Goal: Transaction & Acquisition: Purchase product/service

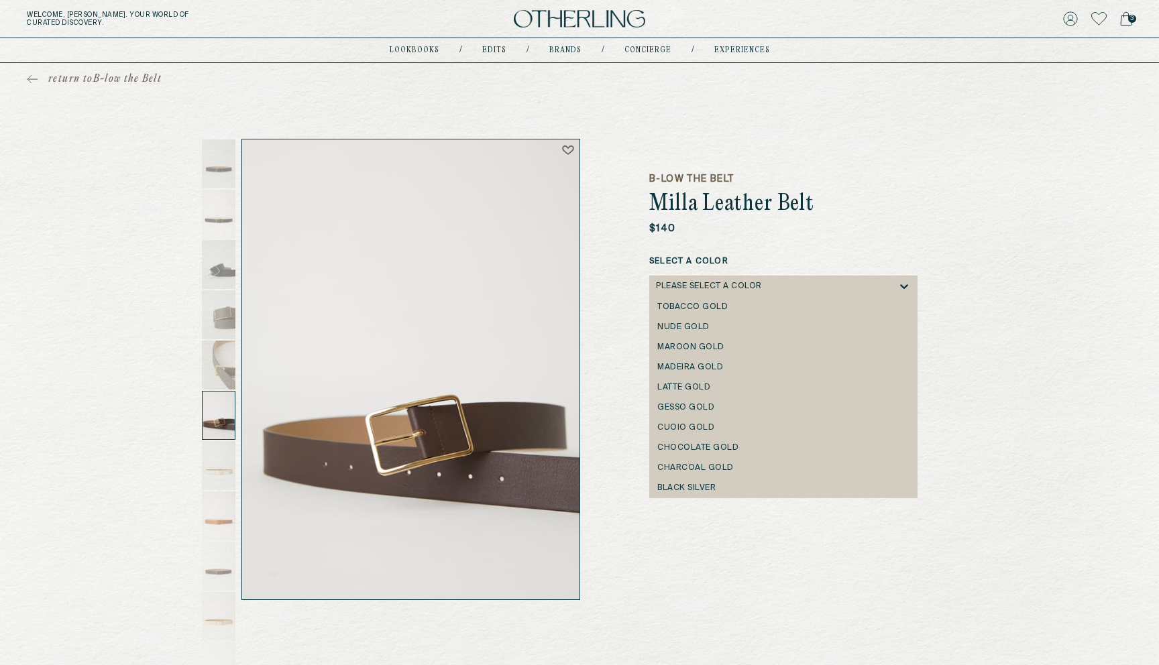
click at [708, 285] on div "Please select a Color" at bounding box center [709, 286] width 106 height 9
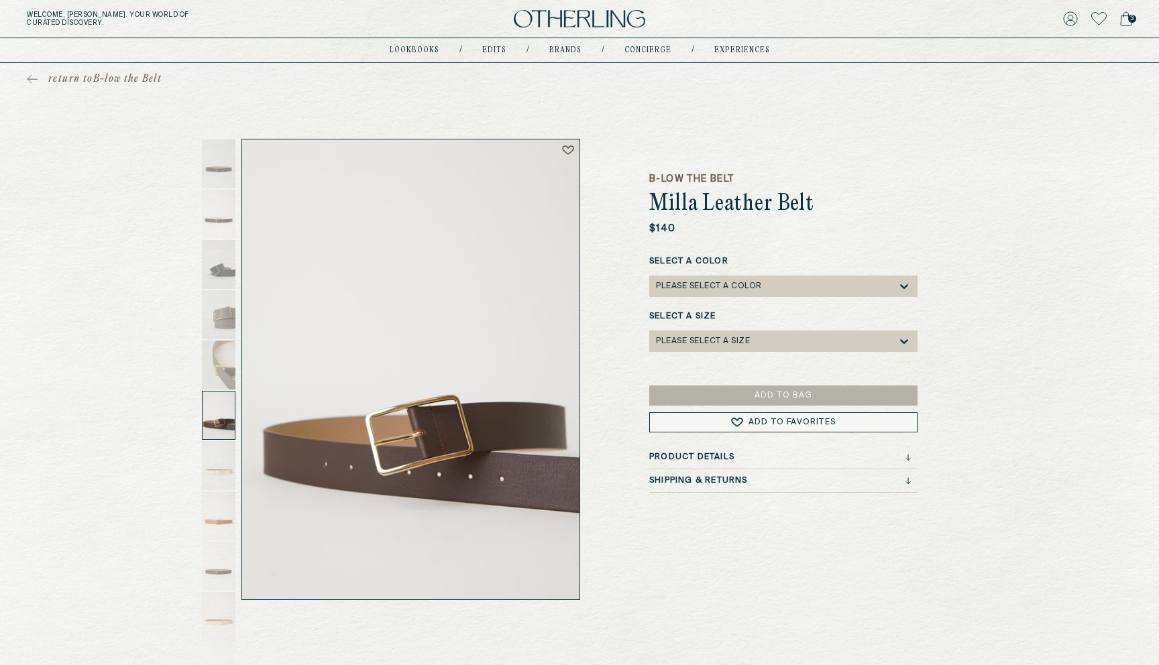
click at [822, 223] on div "$140" at bounding box center [783, 228] width 268 height 13
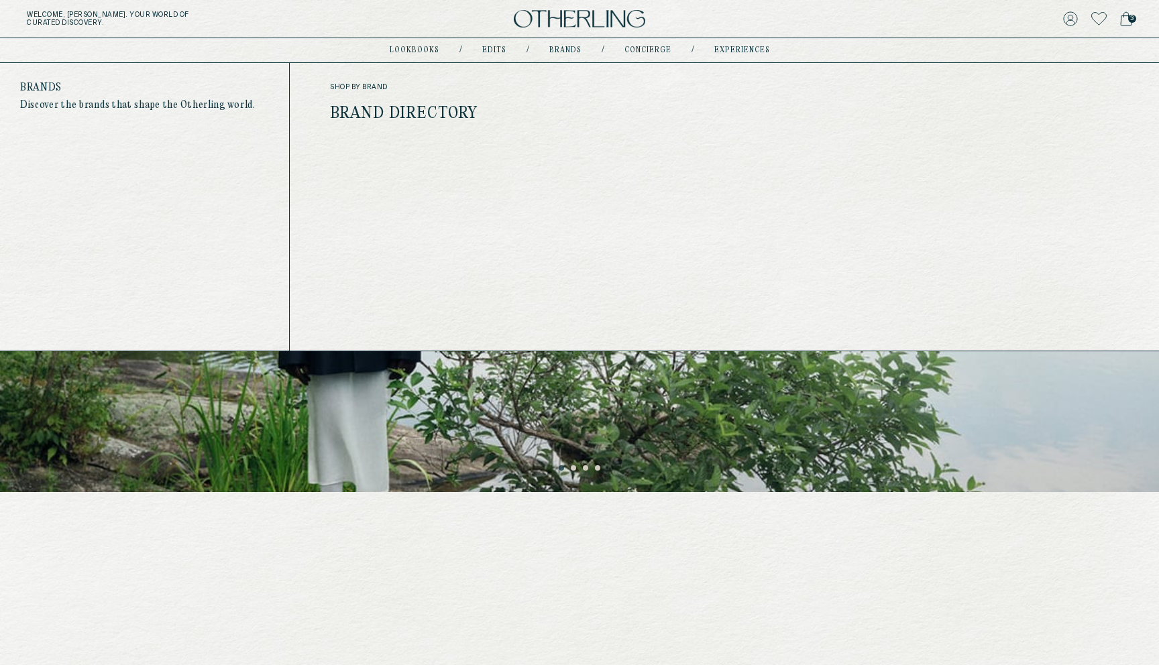
click at [432, 113] on link "Brand Directory" at bounding box center [404, 113] width 148 height 17
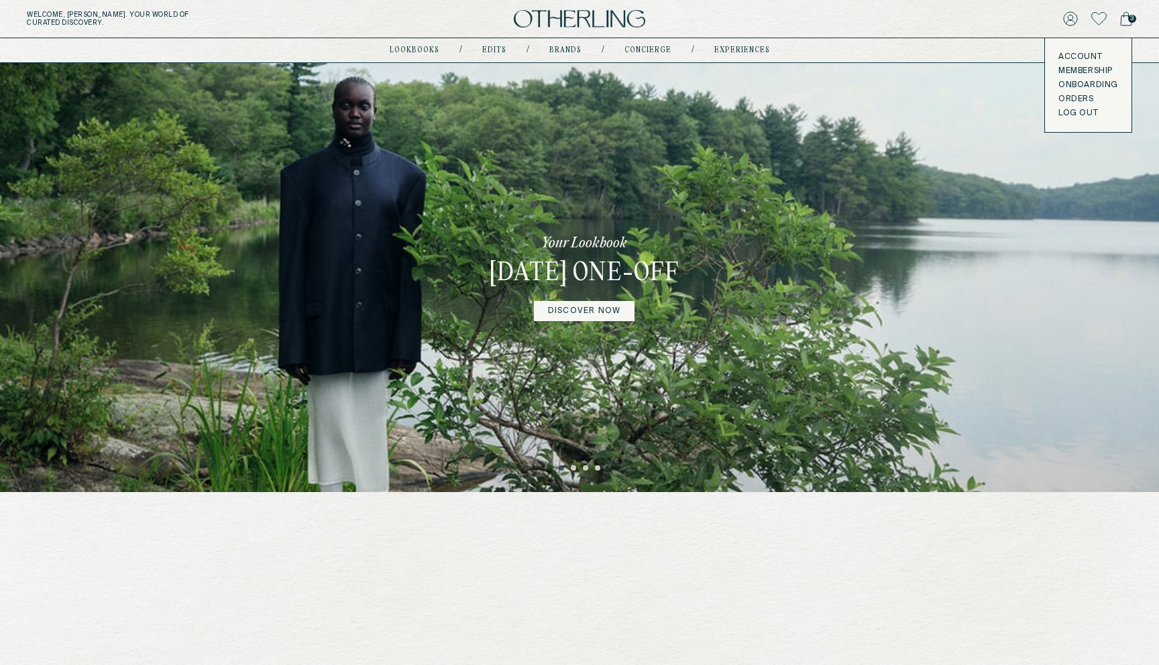
click at [1075, 114] on button "LOG OUT" at bounding box center [1078, 113] width 40 height 11
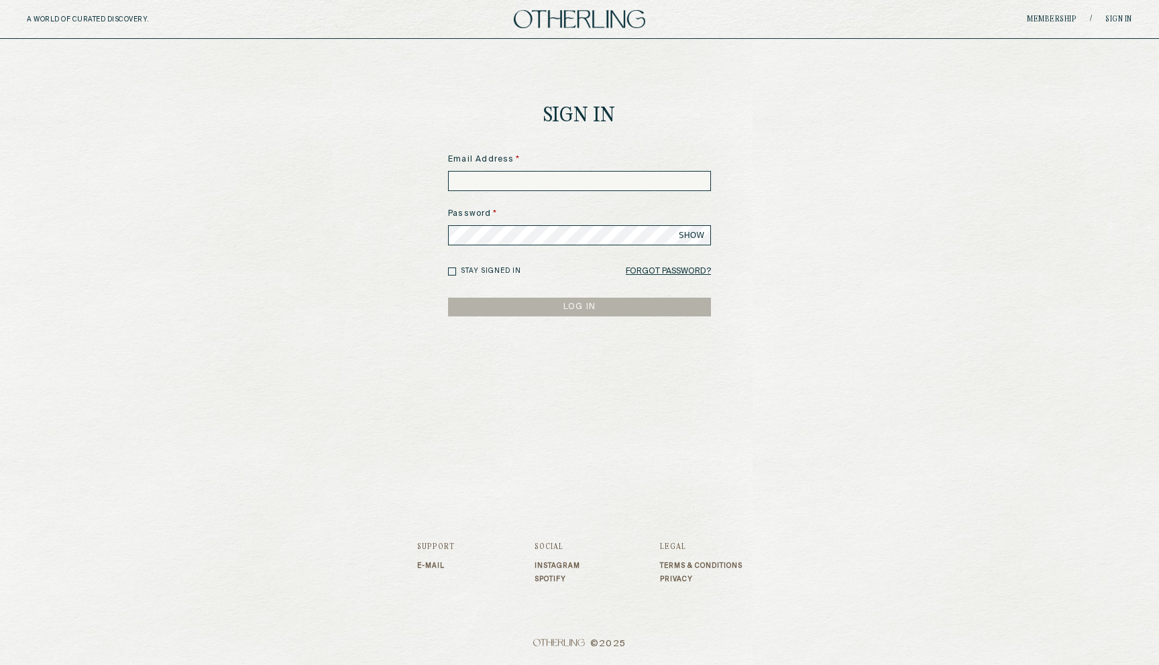
click at [672, 179] on input at bounding box center [579, 181] width 263 height 20
type input "**********"
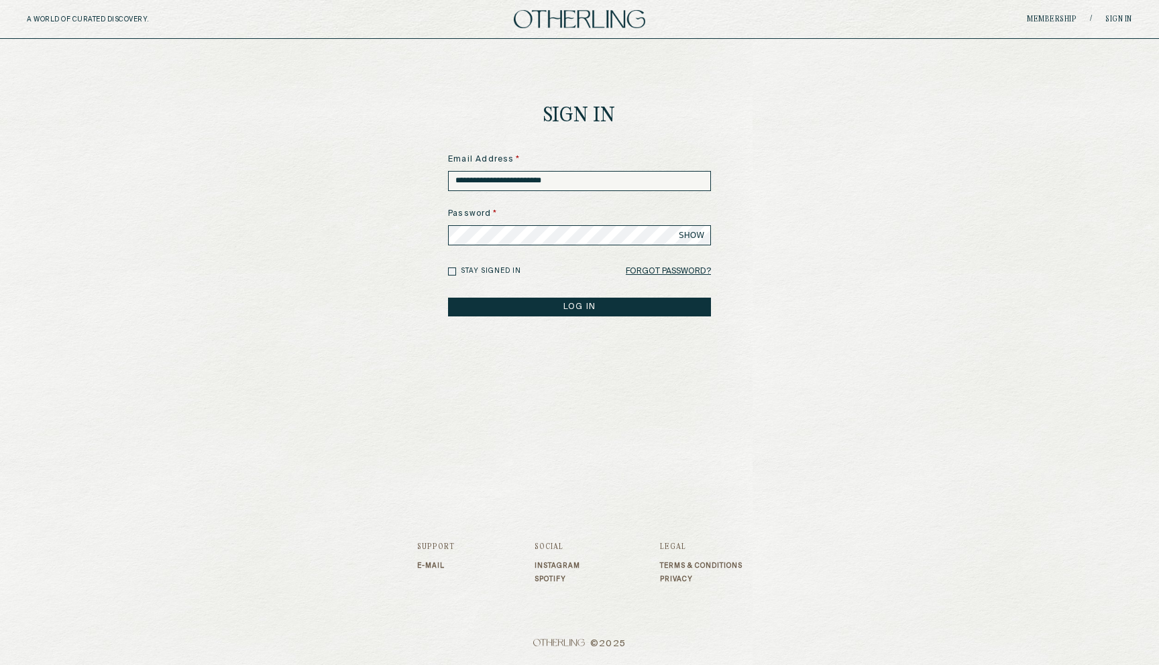
click at [448, 298] on button "LOG IN" at bounding box center [579, 307] width 263 height 19
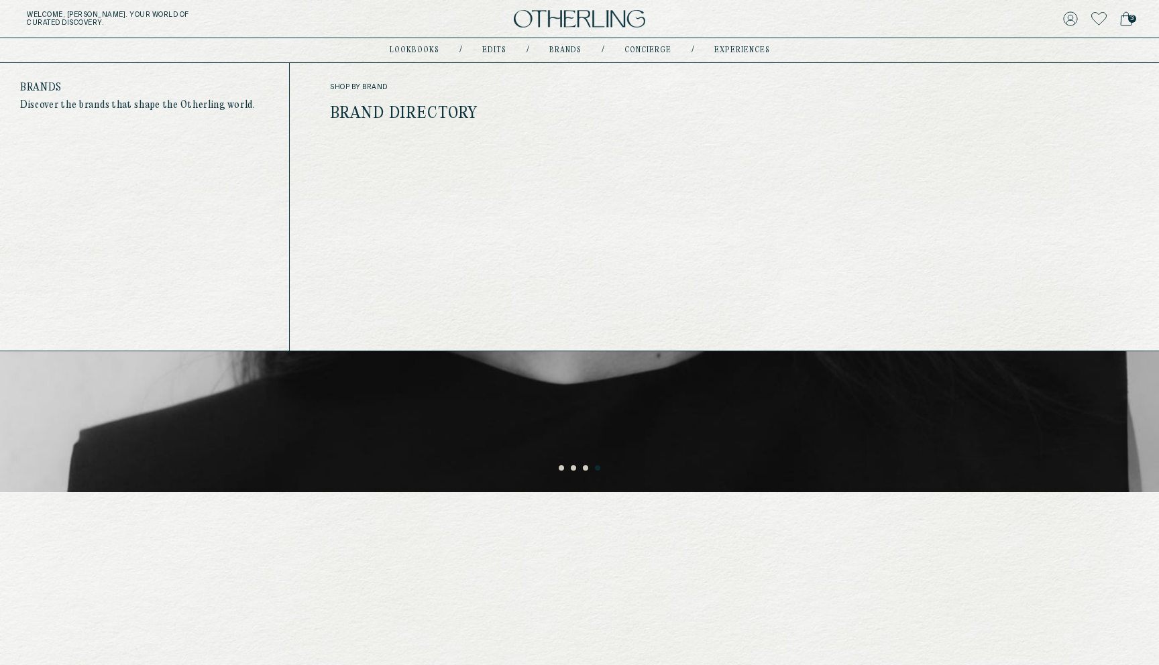
click at [399, 114] on link "Brand Directory" at bounding box center [404, 113] width 148 height 17
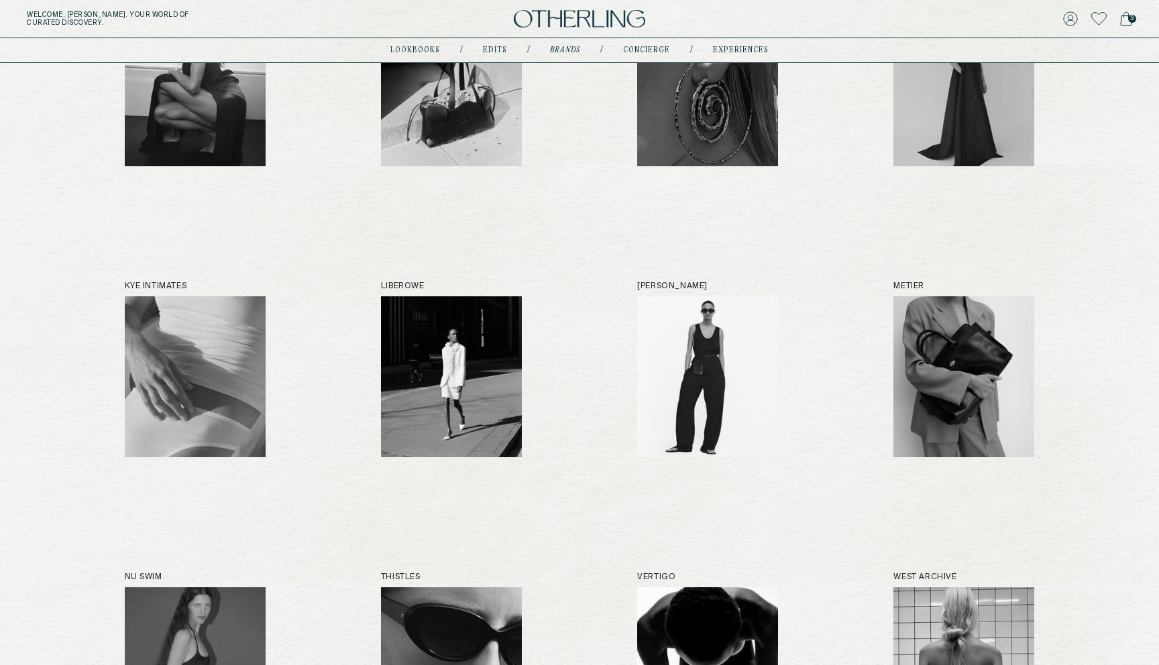
scroll to position [1103, 0]
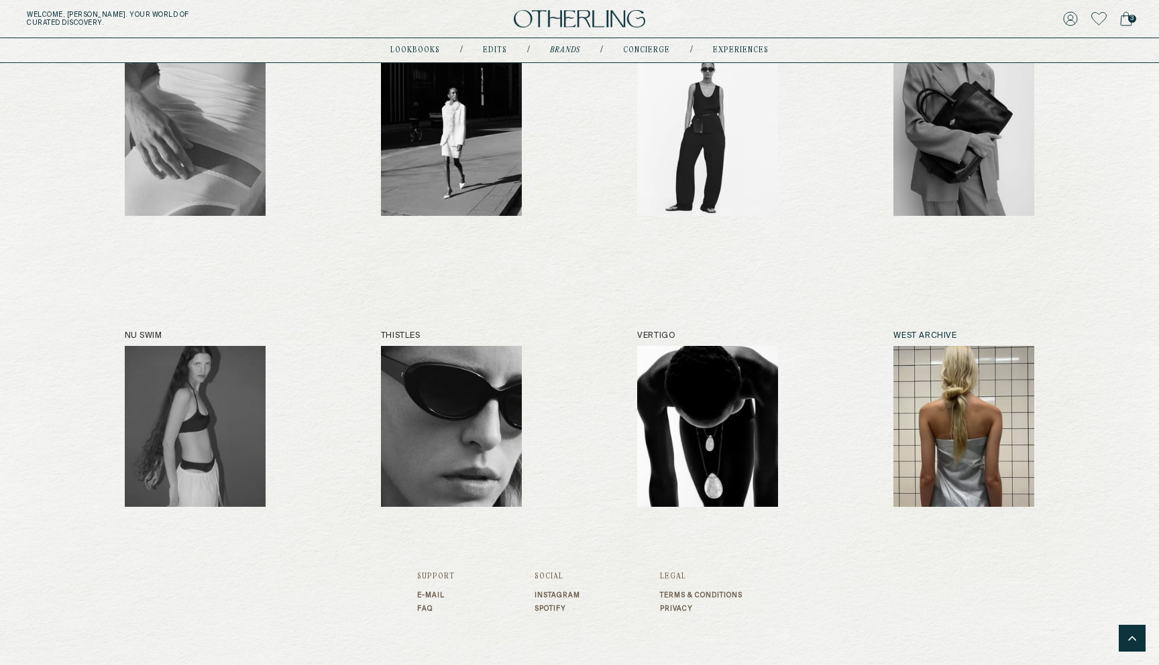
click at [932, 407] on img at bounding box center [963, 426] width 141 height 161
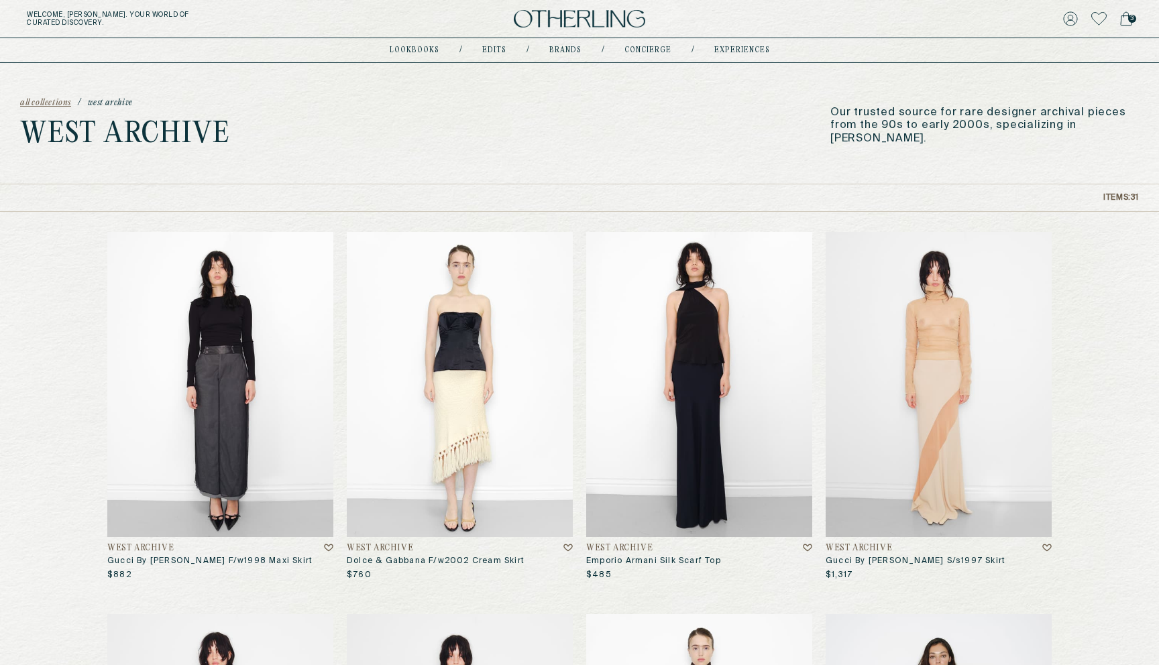
click at [632, 394] on img at bounding box center [699, 384] width 226 height 305
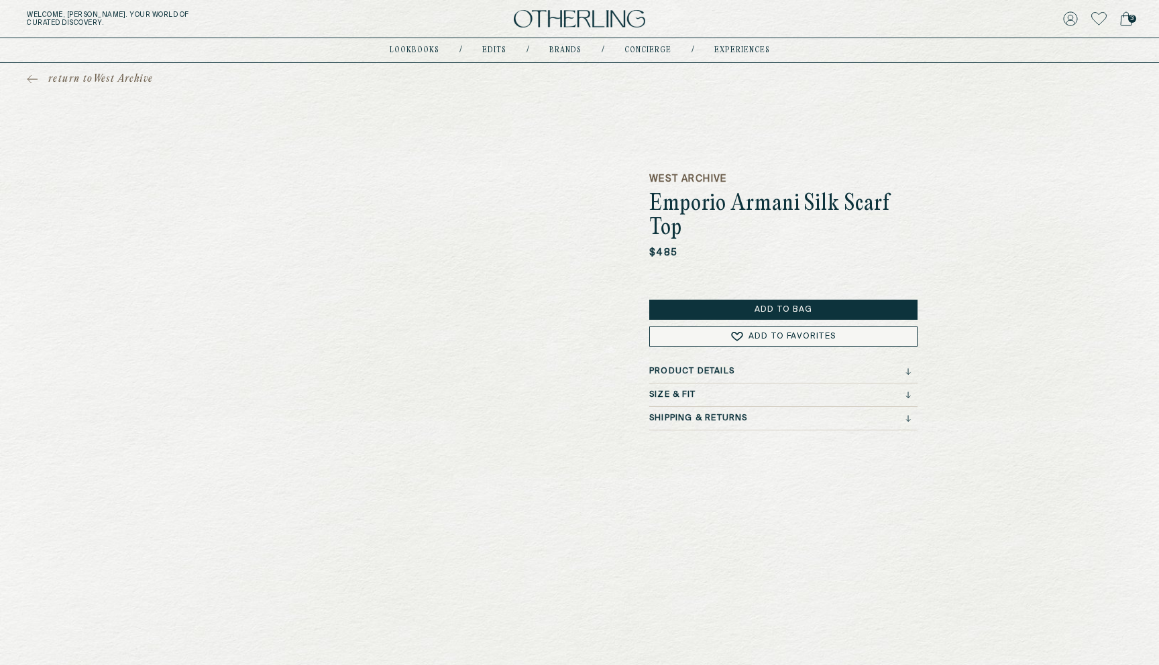
click at [703, 368] on h3 "Product Details" at bounding box center [691, 371] width 85 height 9
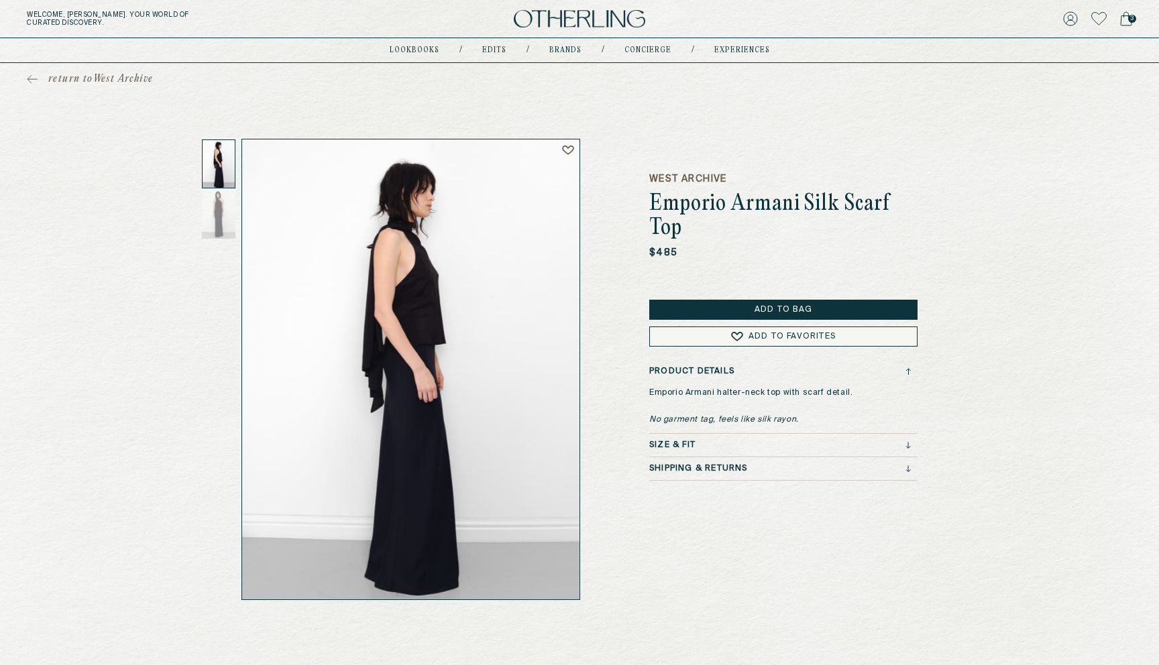
click at [96, 76] on span "return to West Archive" at bounding box center [100, 78] width 105 height 13
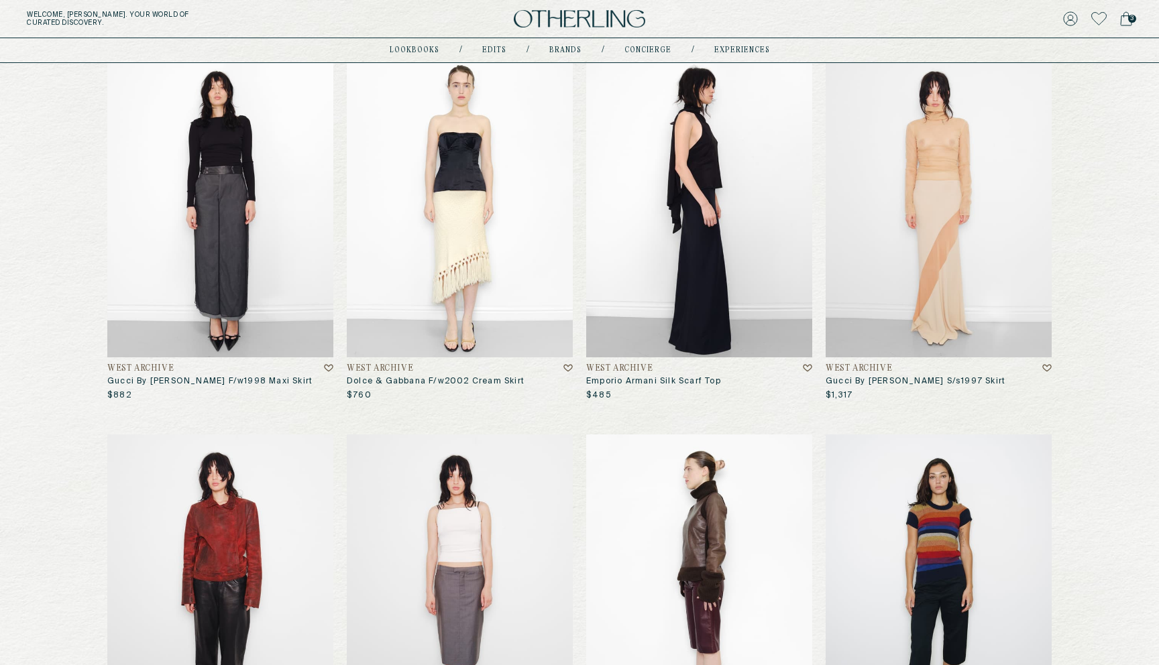
scroll to position [171, 0]
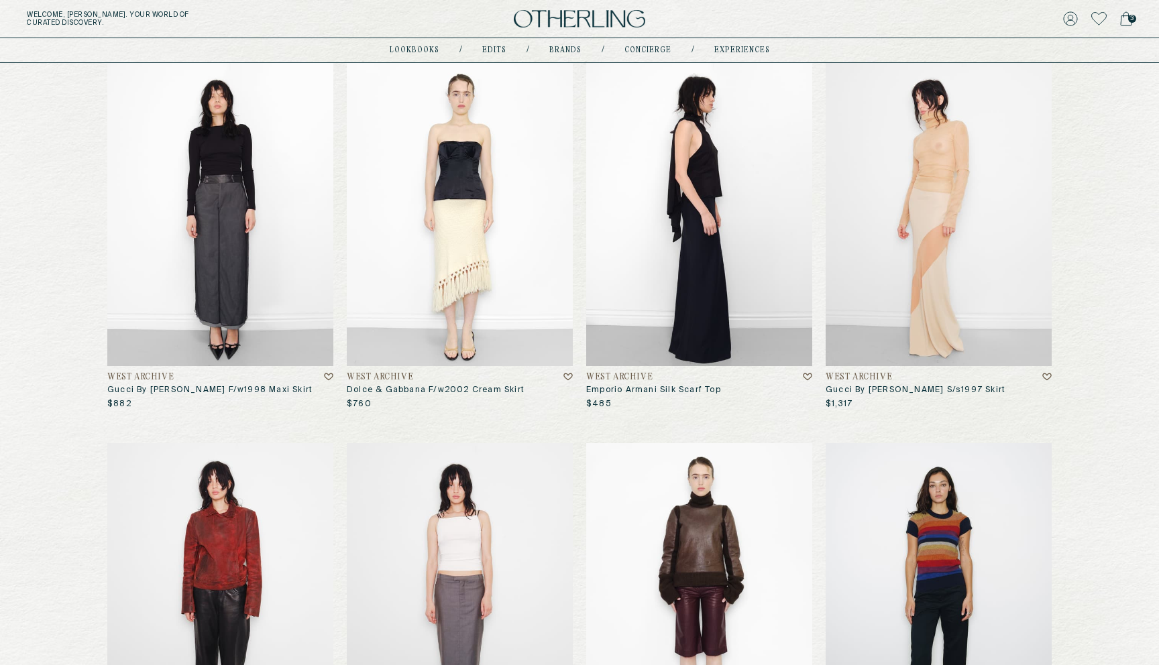
click at [930, 270] on img at bounding box center [939, 213] width 226 height 305
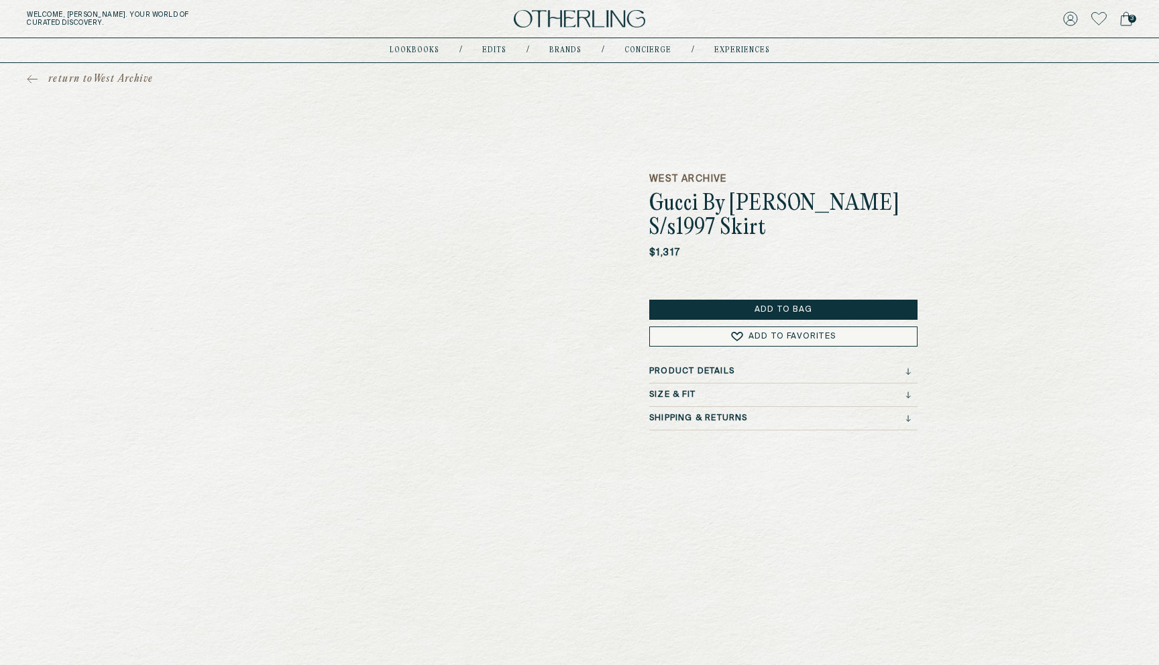
click at [684, 364] on div "West Archive Gucci By Tom Ford S/s1997 Skirt $1,317 Add to Bag Add to Favorites…" at bounding box center [783, 369] width 268 height 461
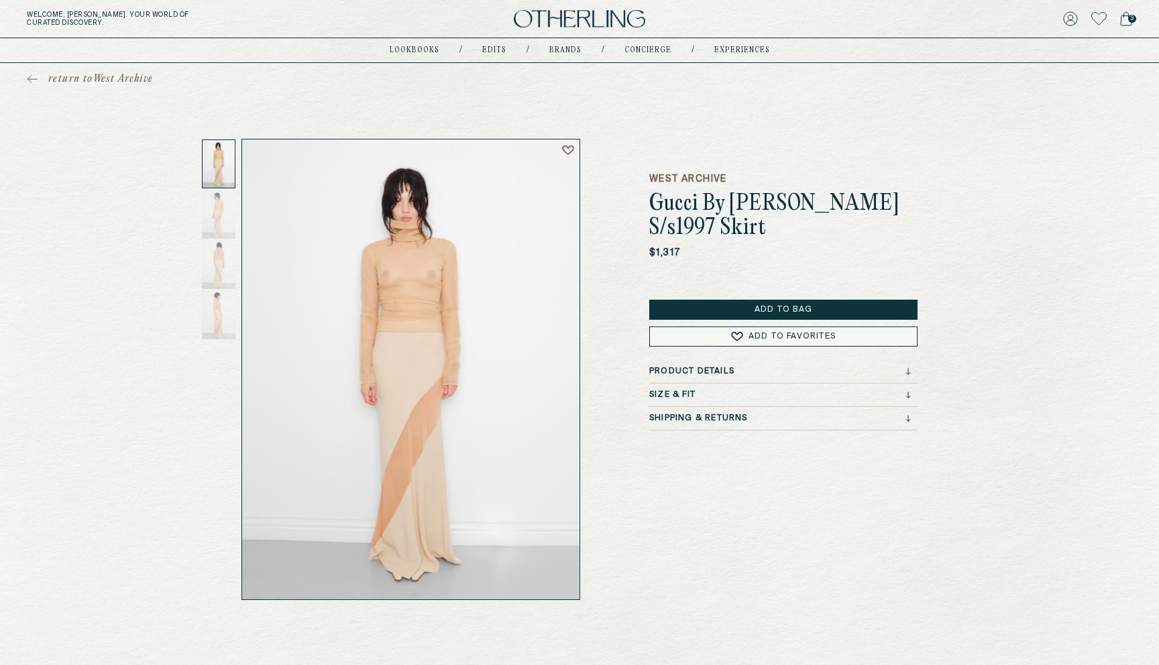
click at [675, 370] on h3 "Product Details" at bounding box center [691, 371] width 85 height 9
drag, startPoint x: 650, startPoint y: 202, endPoint x: 734, endPoint y: 237, distance: 91.1
click at [734, 237] on h1 "Gucci By Tom Ford S/s1997 Skirt" at bounding box center [783, 217] width 268 height 48
copy h1 "Gucci By Tom Ford S/s1997 Skirt"
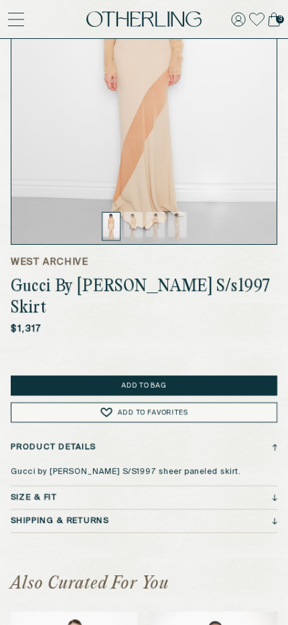
scroll to position [392, 0]
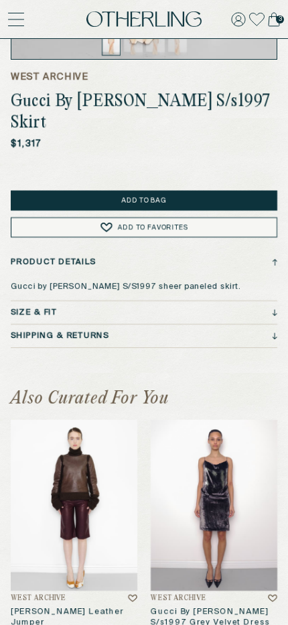
click at [121, 308] on div "Size & Fit" at bounding box center [144, 312] width 267 height 9
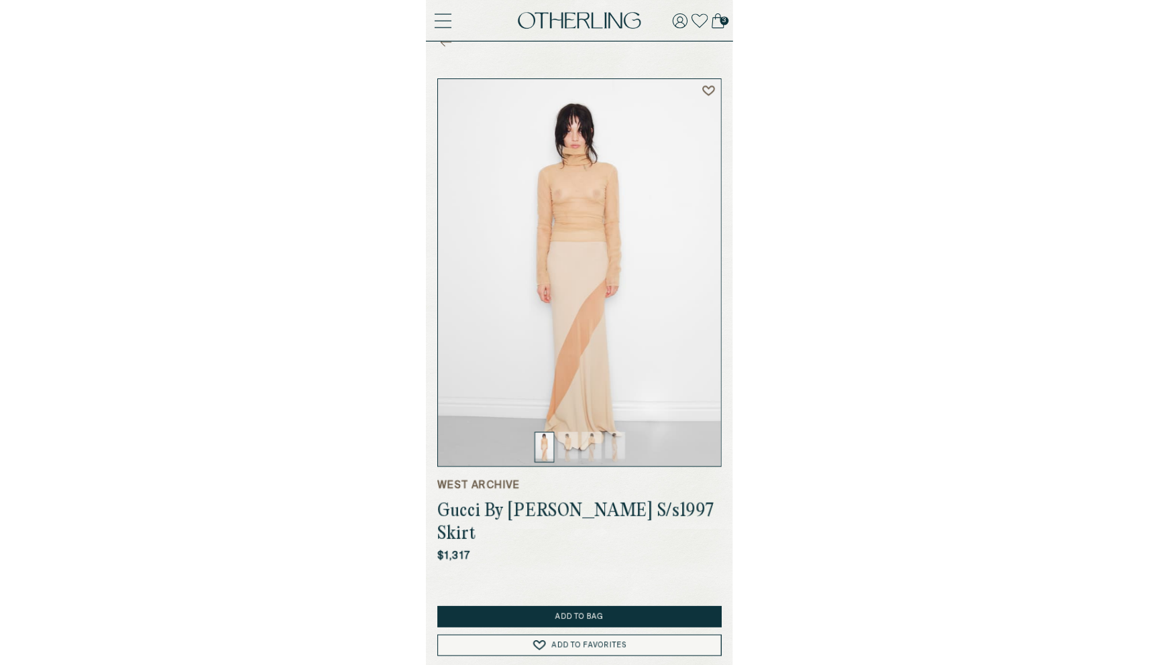
scroll to position [0, 0]
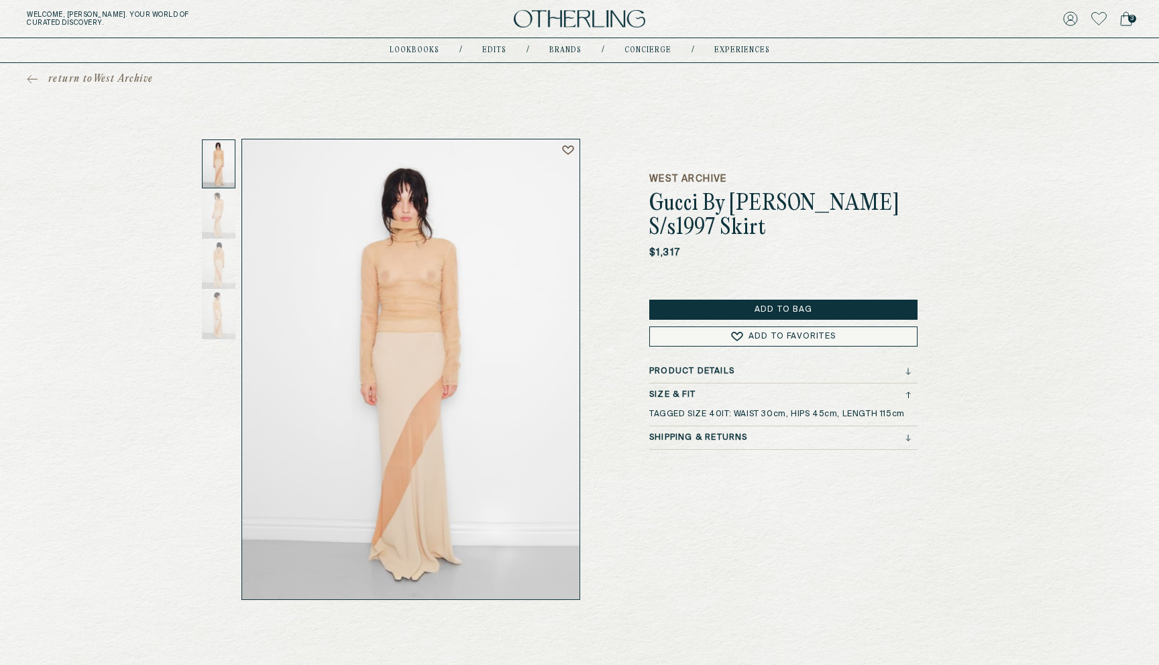
click at [130, 79] on span "return to West Archive" at bounding box center [100, 78] width 105 height 13
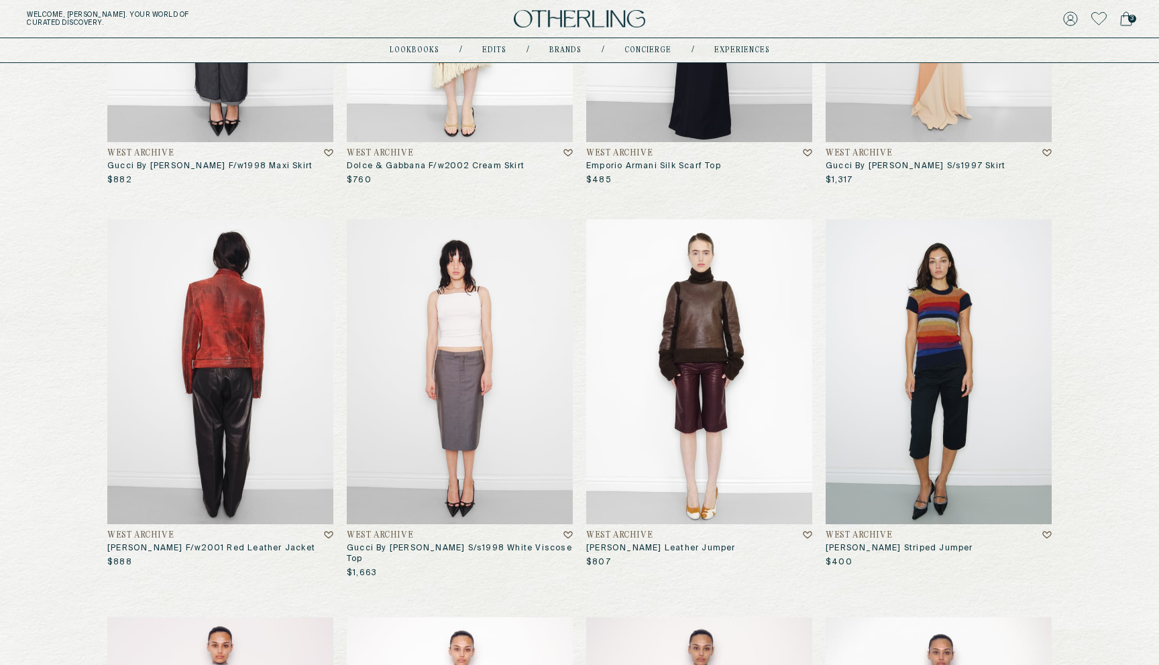
scroll to position [568, 0]
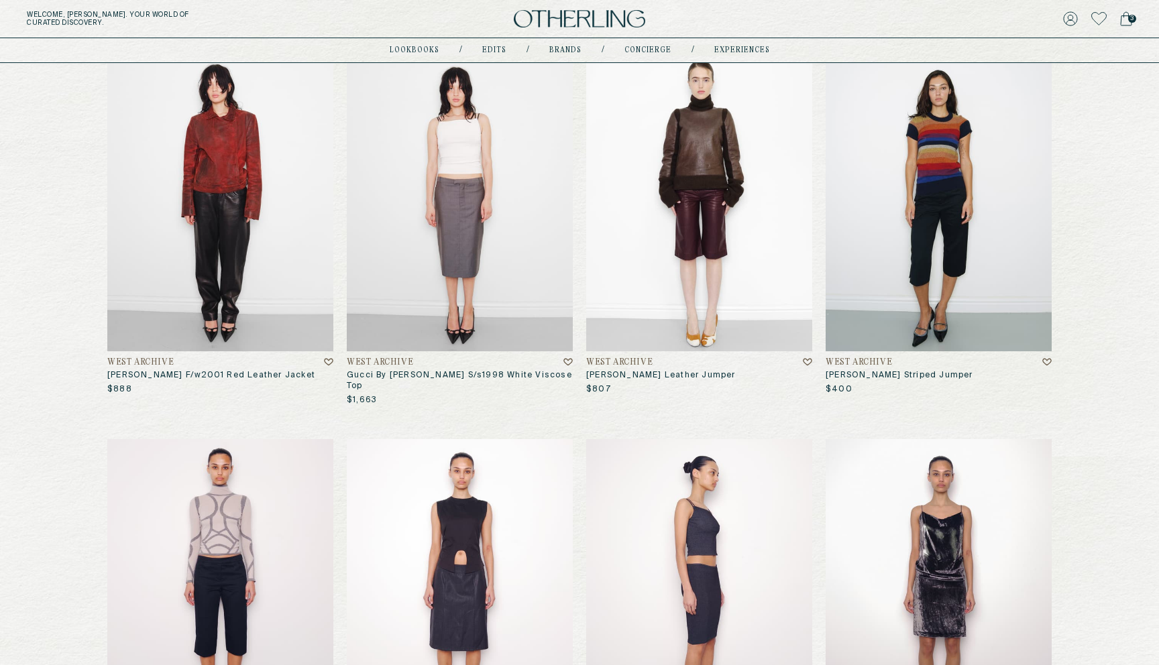
click at [701, 497] on img at bounding box center [699, 591] width 226 height 305
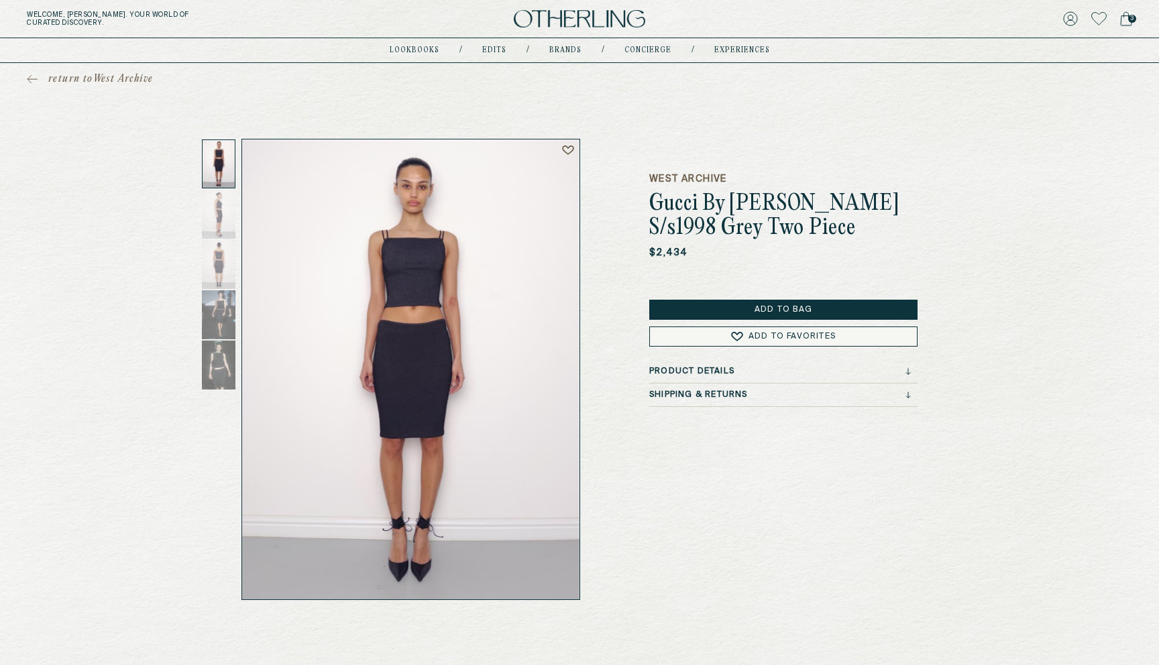
click at [679, 377] on div "Product Details" at bounding box center [783, 375] width 268 height 17
click at [678, 376] on h3 "Product Details" at bounding box center [691, 371] width 85 height 9
click at [677, 373] on h3 "Product Details" at bounding box center [691, 371] width 85 height 9
click at [136, 80] on span "return to West Archive" at bounding box center [100, 78] width 105 height 13
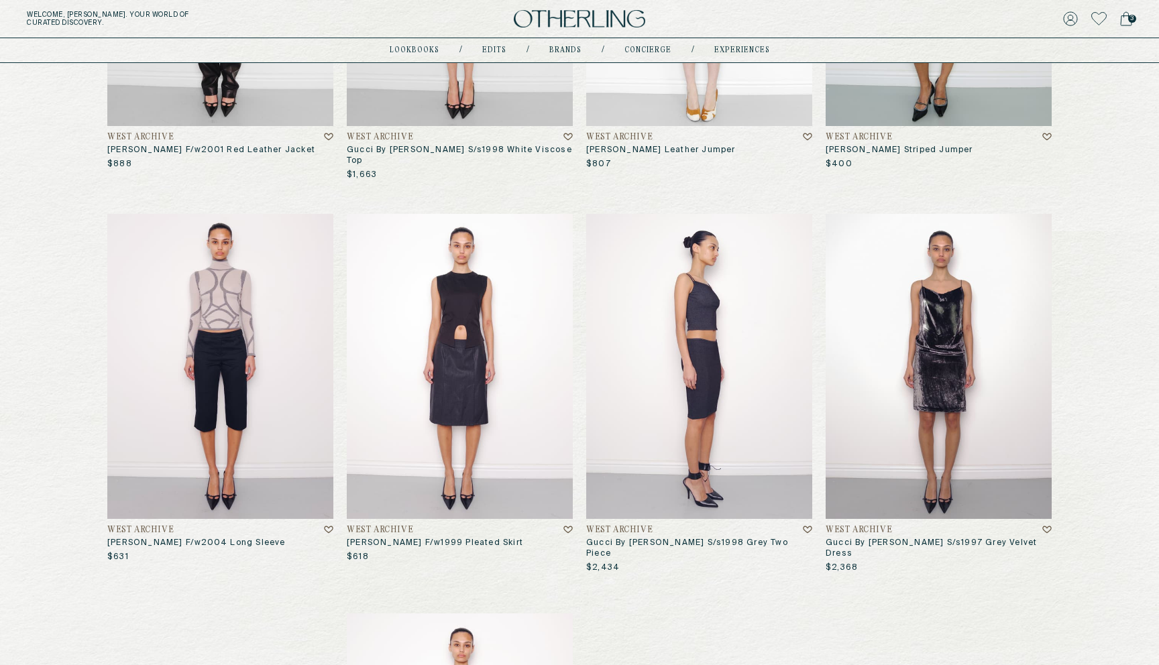
scroll to position [1007, 0]
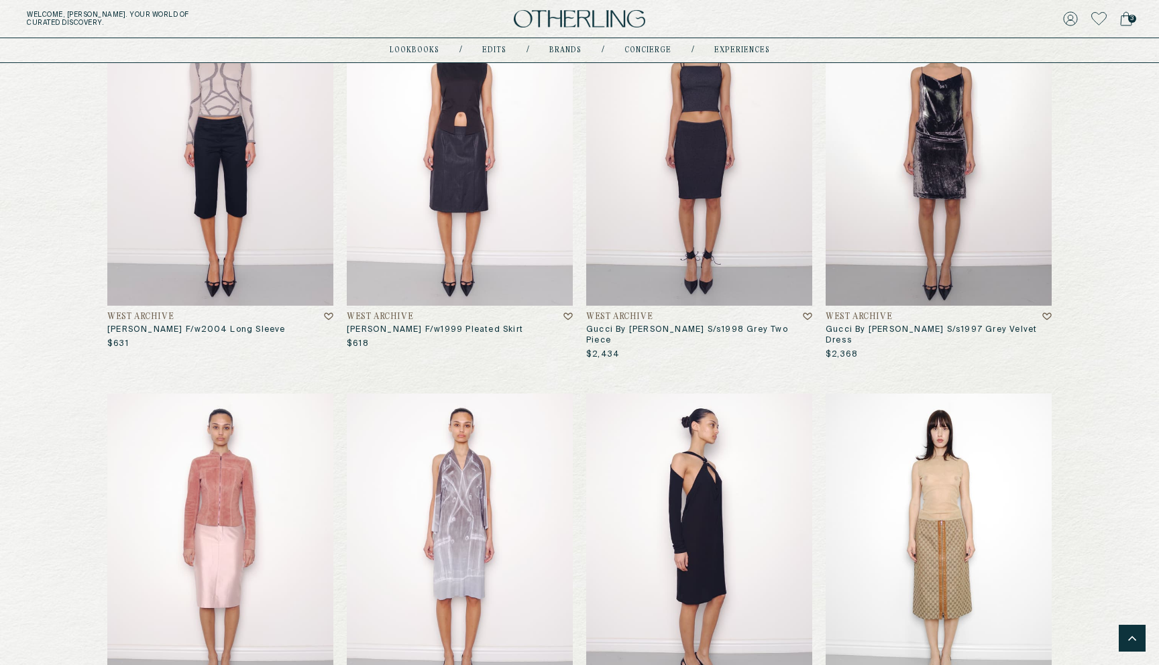
click at [681, 523] on img at bounding box center [699, 546] width 226 height 305
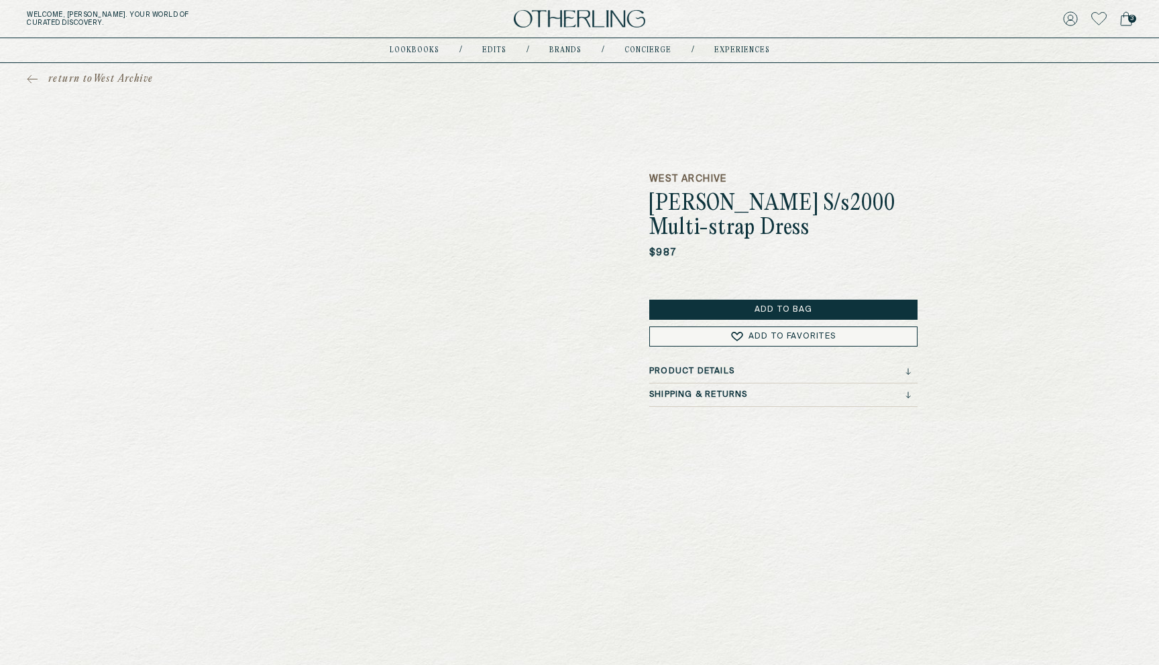
click at [688, 369] on h3 "Product Details" at bounding box center [691, 371] width 85 height 9
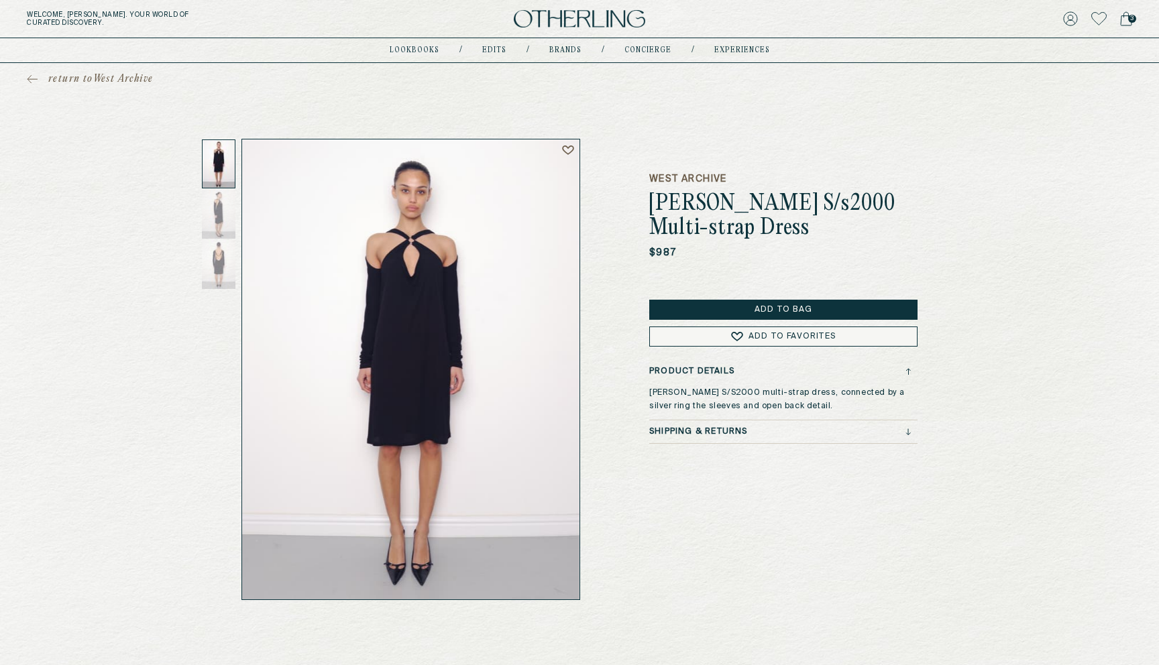
click at [688, 369] on h3 "Product Details" at bounding box center [691, 371] width 85 height 9
click at [114, 71] on div "return to West Archive" at bounding box center [579, 79] width 1159 height 32
click at [102, 74] on span "return to West Archive" at bounding box center [100, 78] width 105 height 13
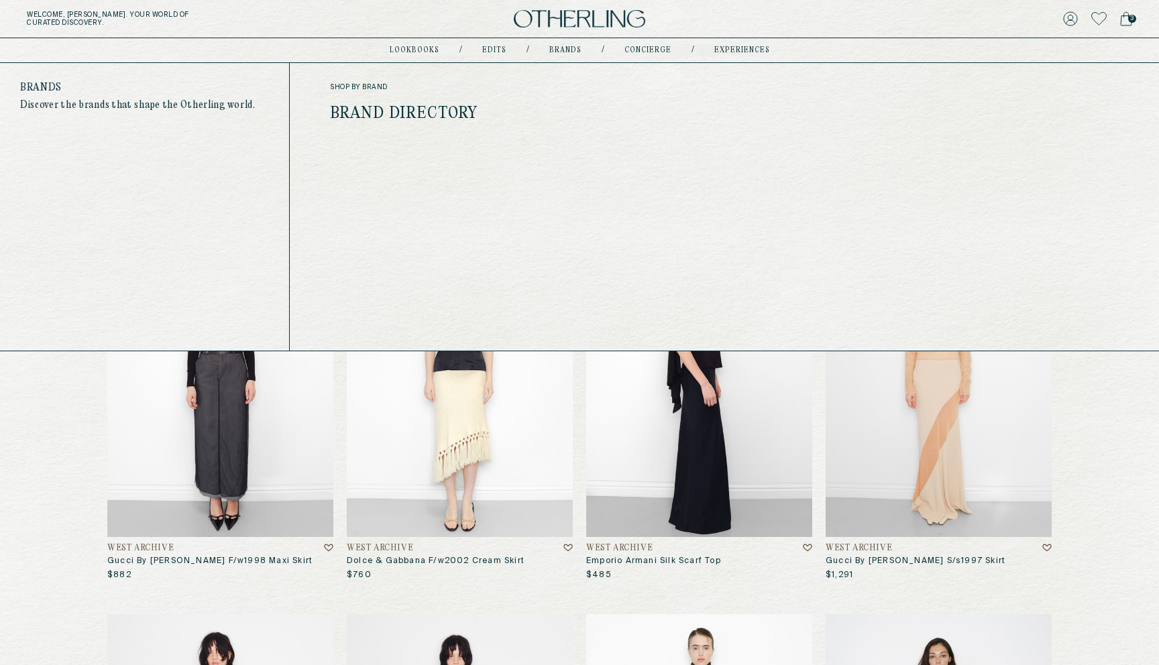
click at [441, 114] on link "Brand Directory" at bounding box center [404, 113] width 148 height 17
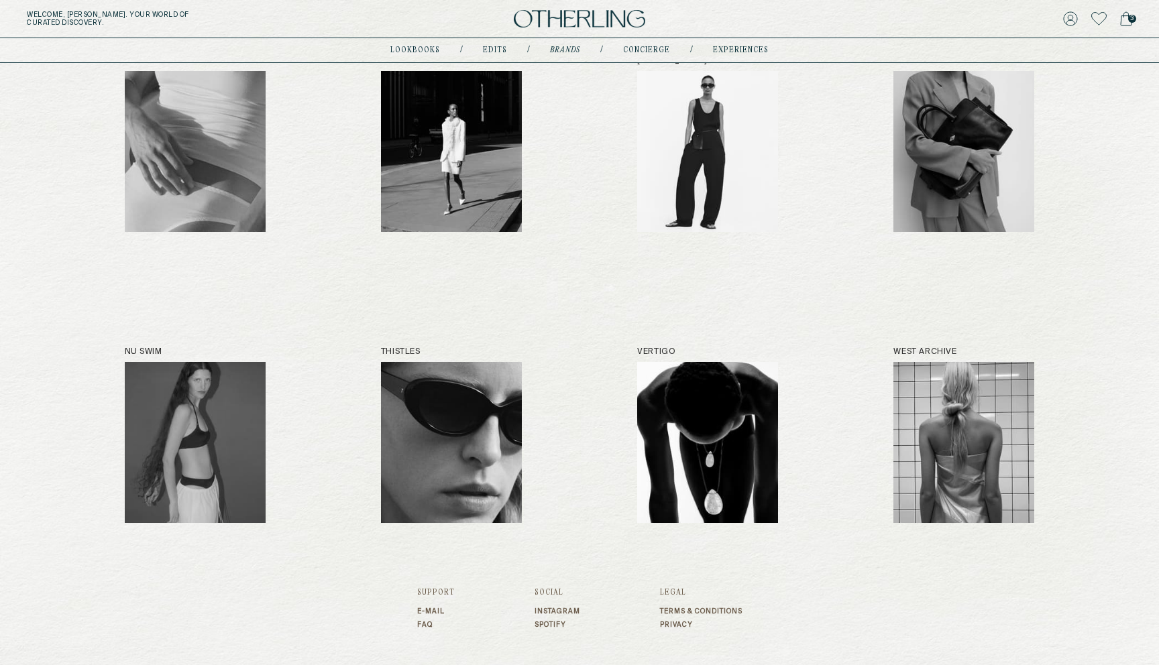
scroll to position [1122, 0]
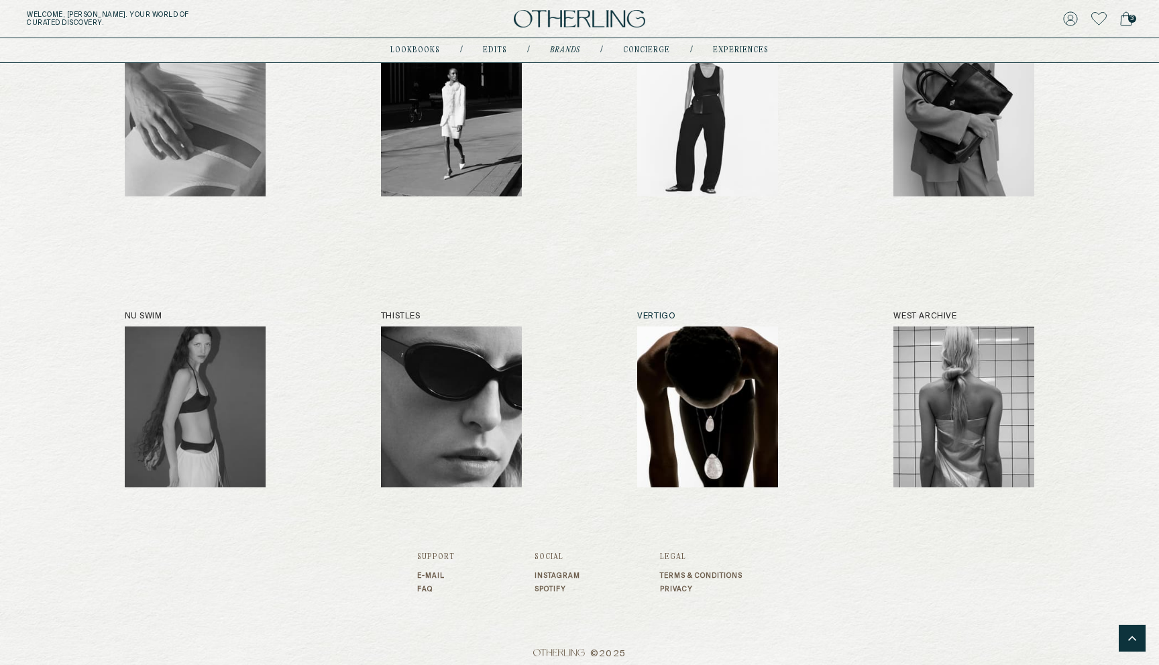
click at [675, 355] on img at bounding box center [707, 407] width 141 height 161
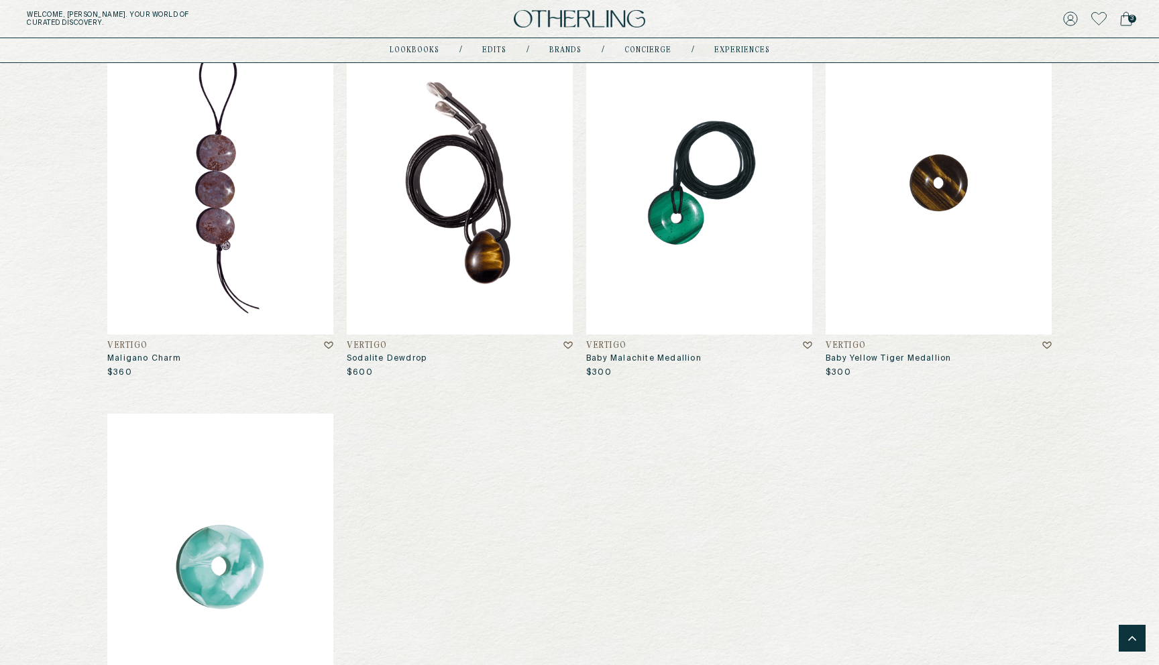
scroll to position [2309, 0]
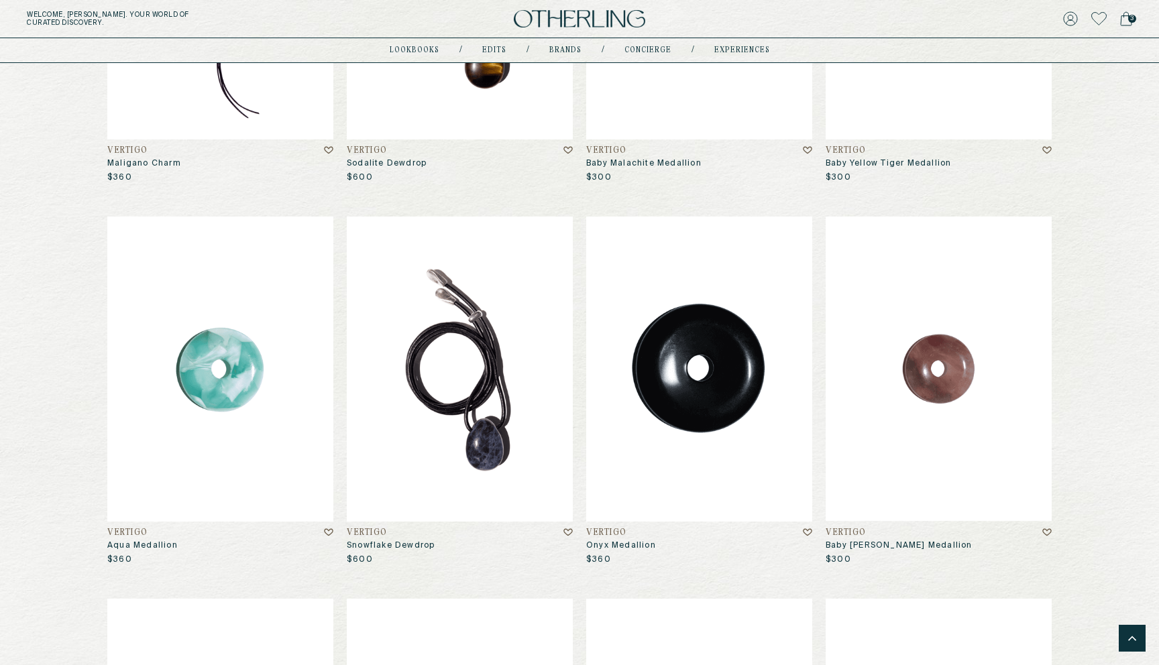
click at [661, 357] on img at bounding box center [699, 369] width 226 height 305
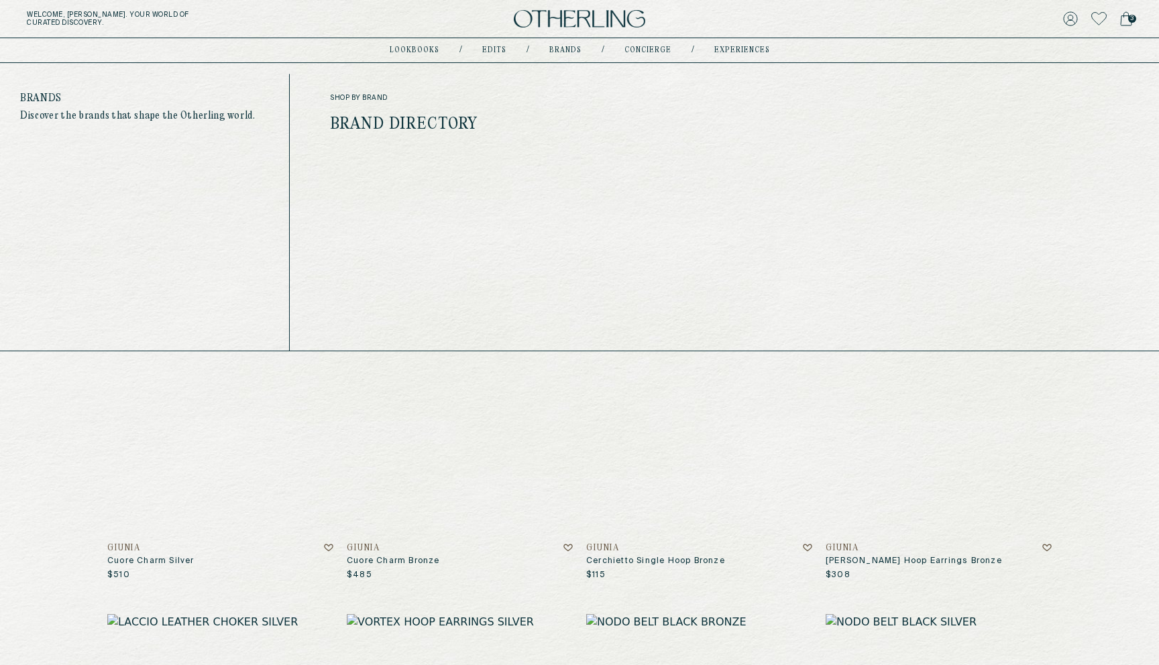
click at [567, 48] on link "Brands" at bounding box center [565, 50] width 32 height 7
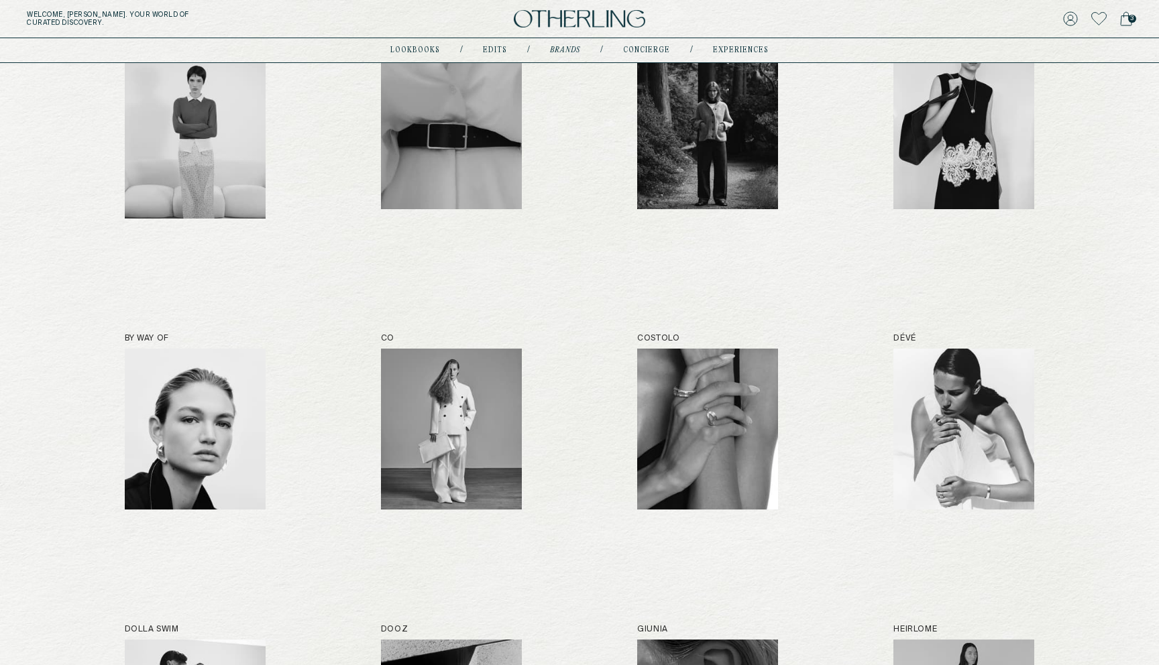
scroll to position [442, 0]
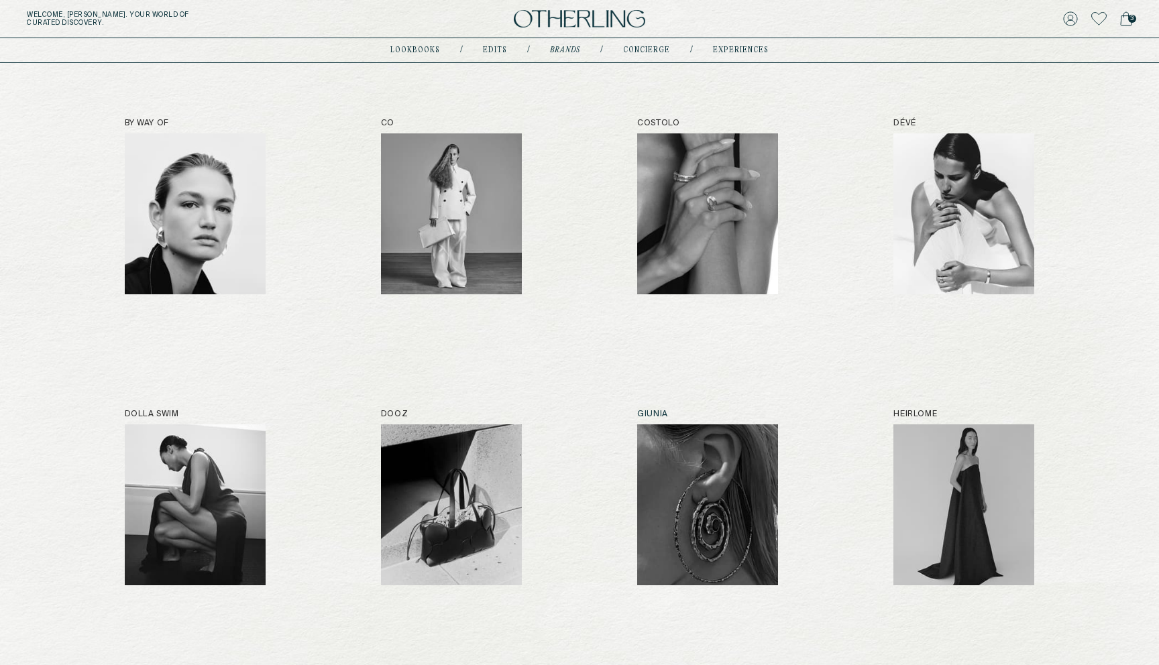
click at [739, 488] on img at bounding box center [707, 505] width 141 height 161
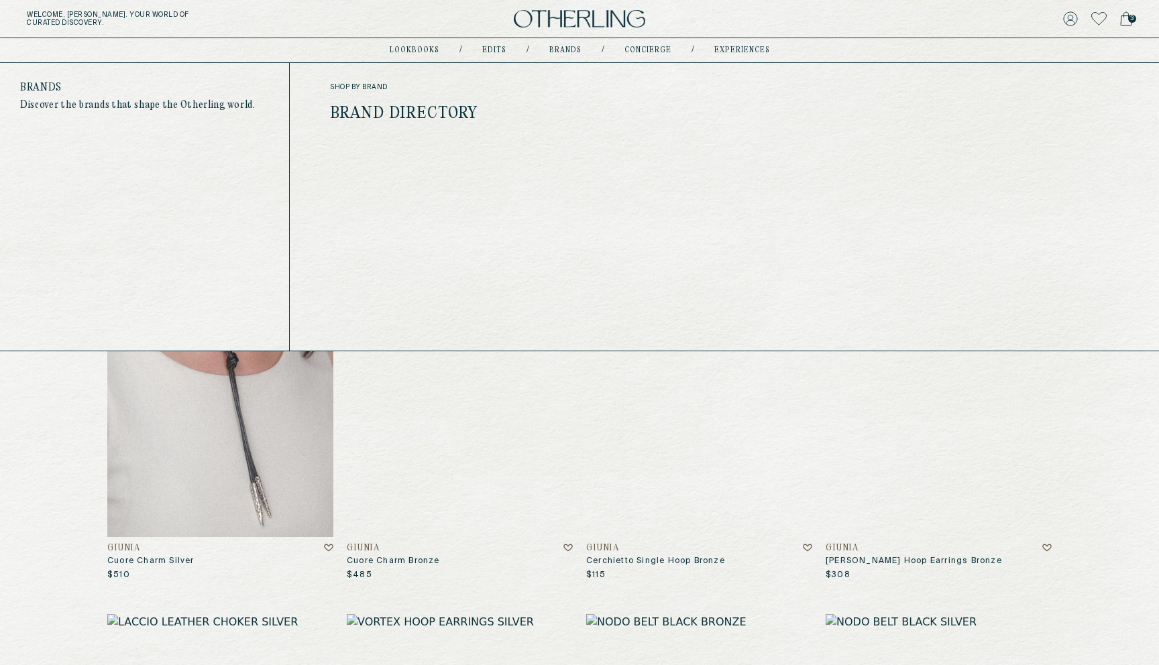
click at [429, 125] on div "shop by brand Brand Directory" at bounding box center [465, 207] width 270 height 248
click at [422, 118] on link "Brand Directory" at bounding box center [404, 113] width 148 height 17
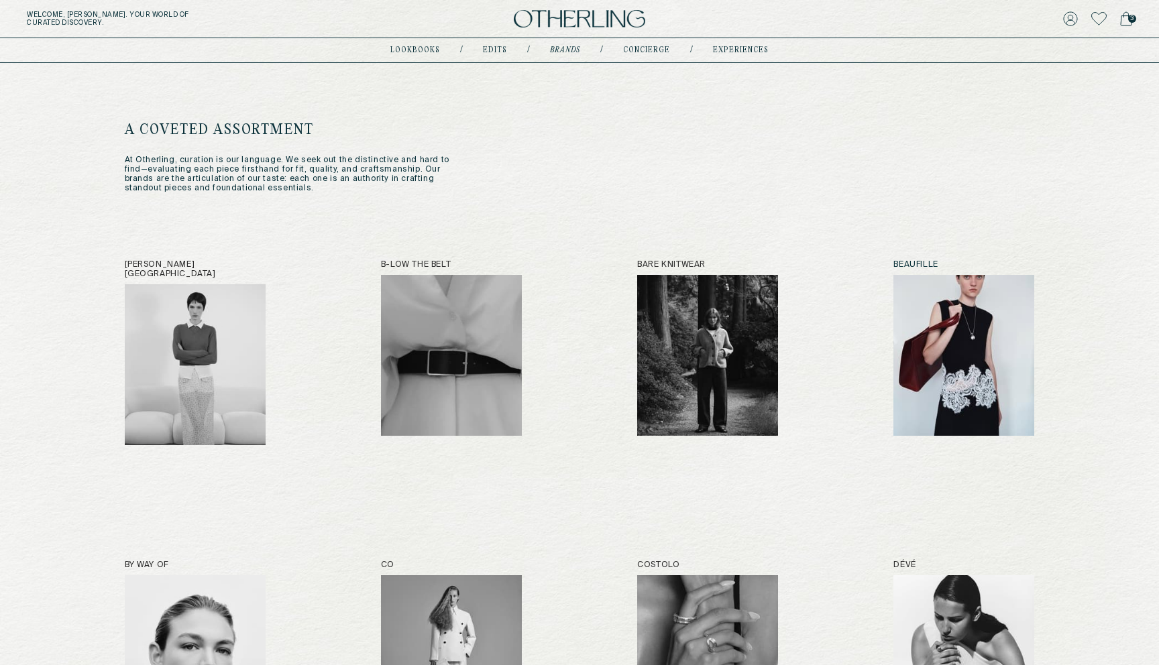
click at [936, 313] on img at bounding box center [963, 355] width 141 height 161
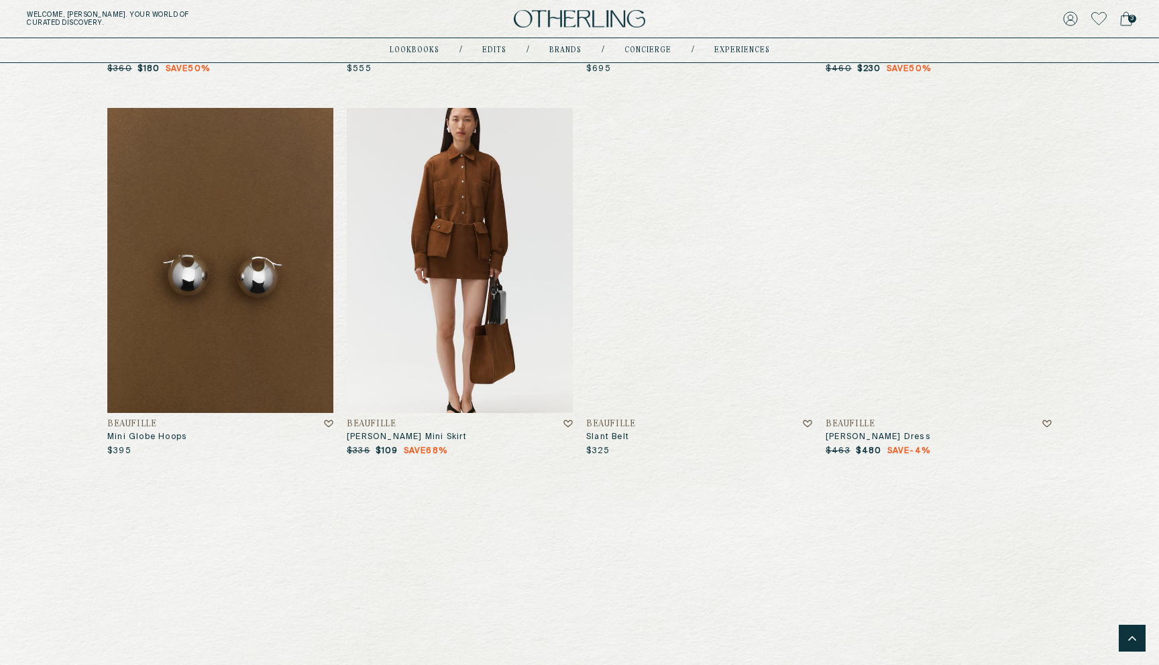
scroll to position [4319, 0]
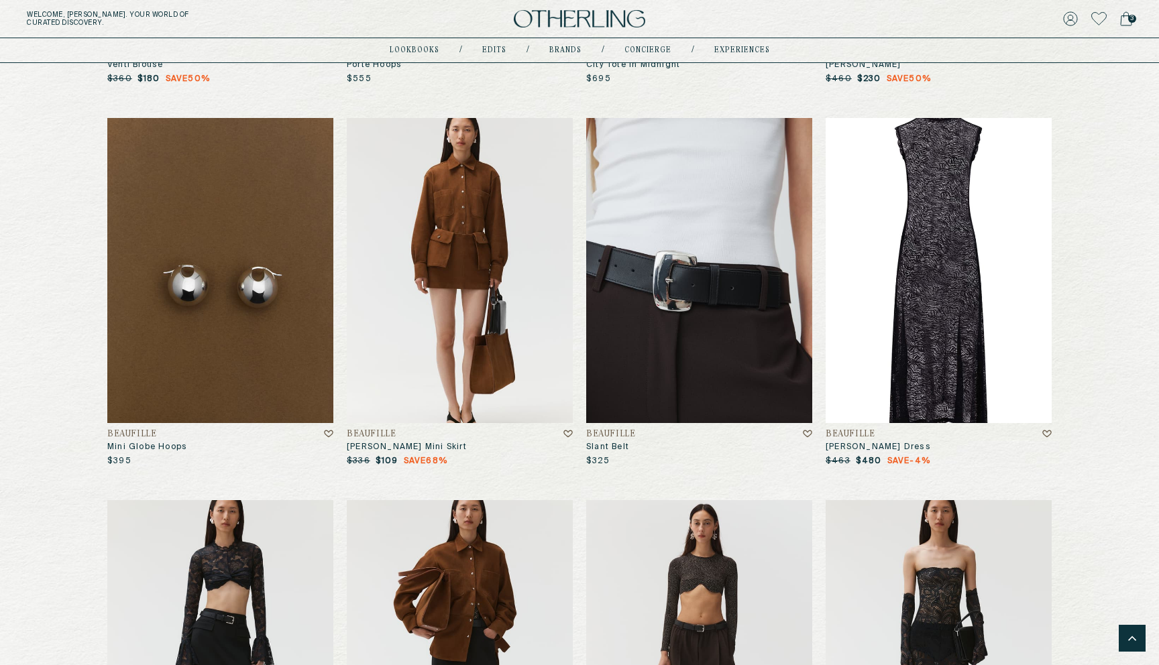
click at [932, 315] on img at bounding box center [939, 270] width 226 height 305
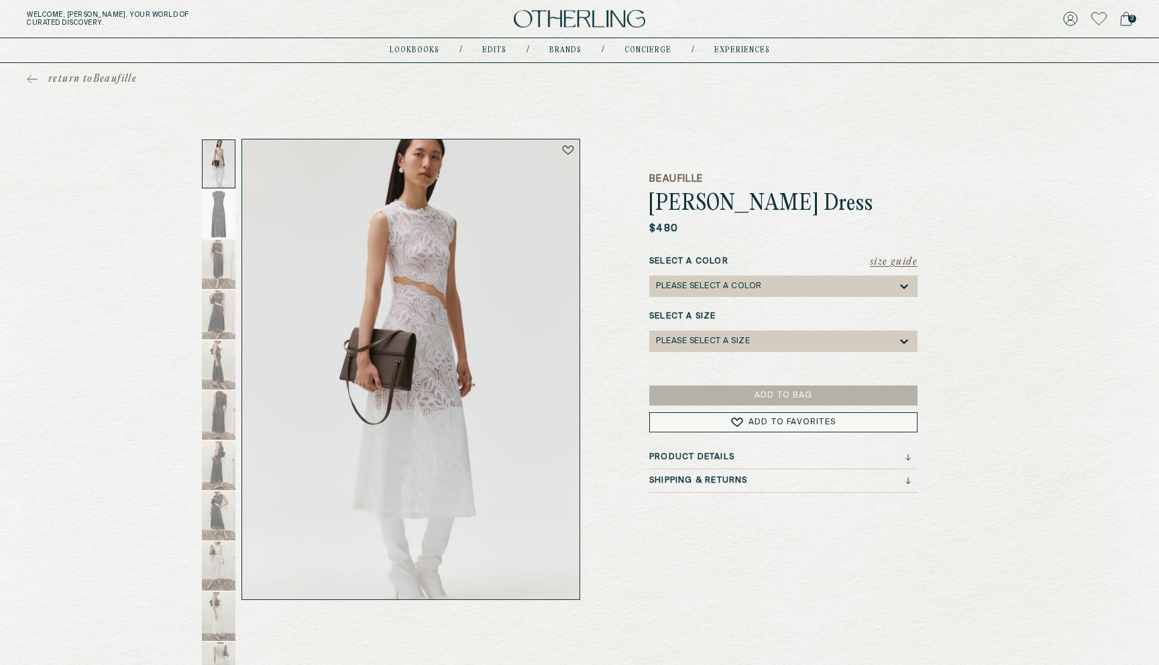
click at [681, 283] on div "Please select a Color" at bounding box center [709, 286] width 106 height 9
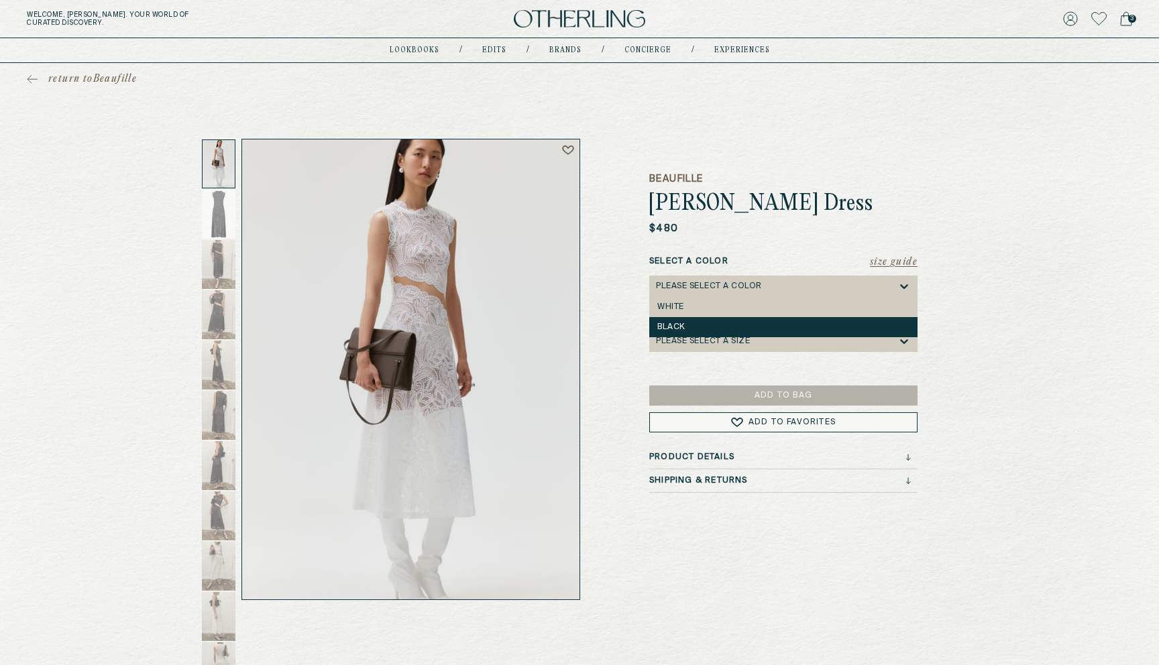
click at [676, 325] on div "Black" at bounding box center [783, 327] width 252 height 9
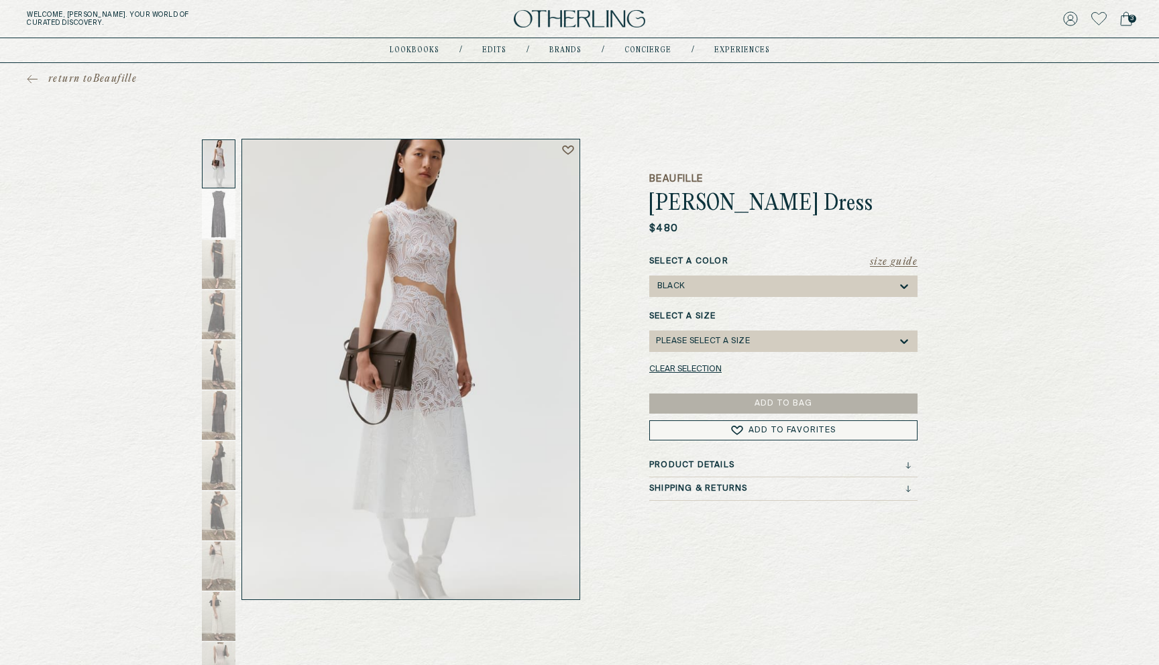
click at [676, 339] on div "Please select a Size" at bounding box center [703, 341] width 94 height 9
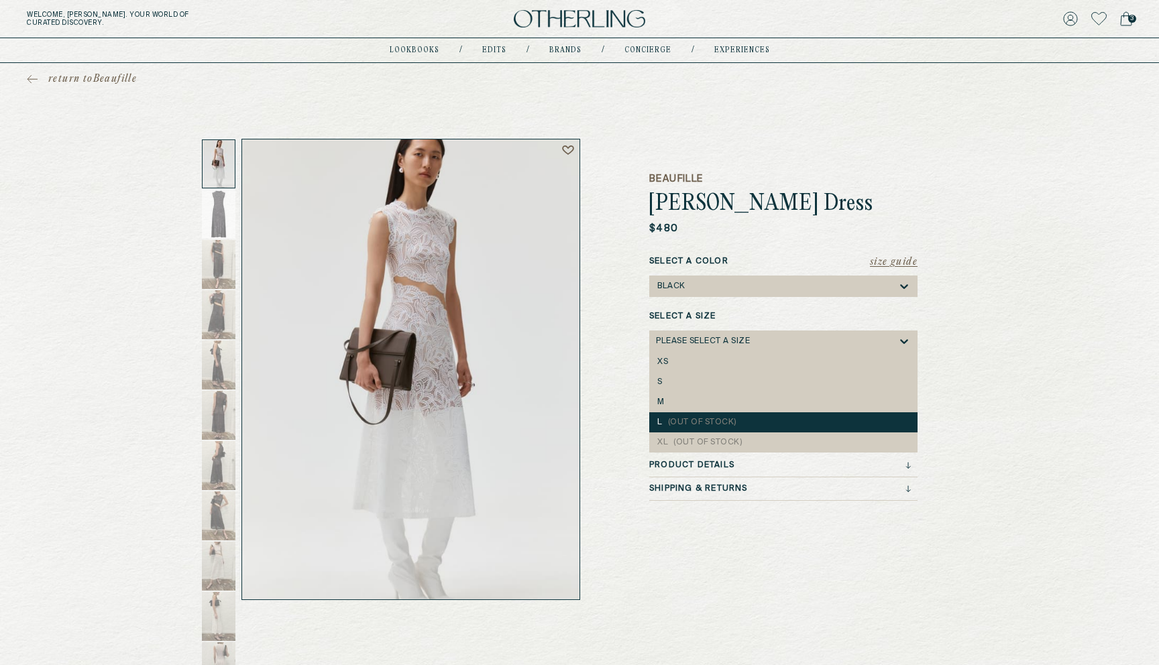
click at [672, 421] on span "(Out of Stock)" at bounding box center [702, 423] width 68 height 8
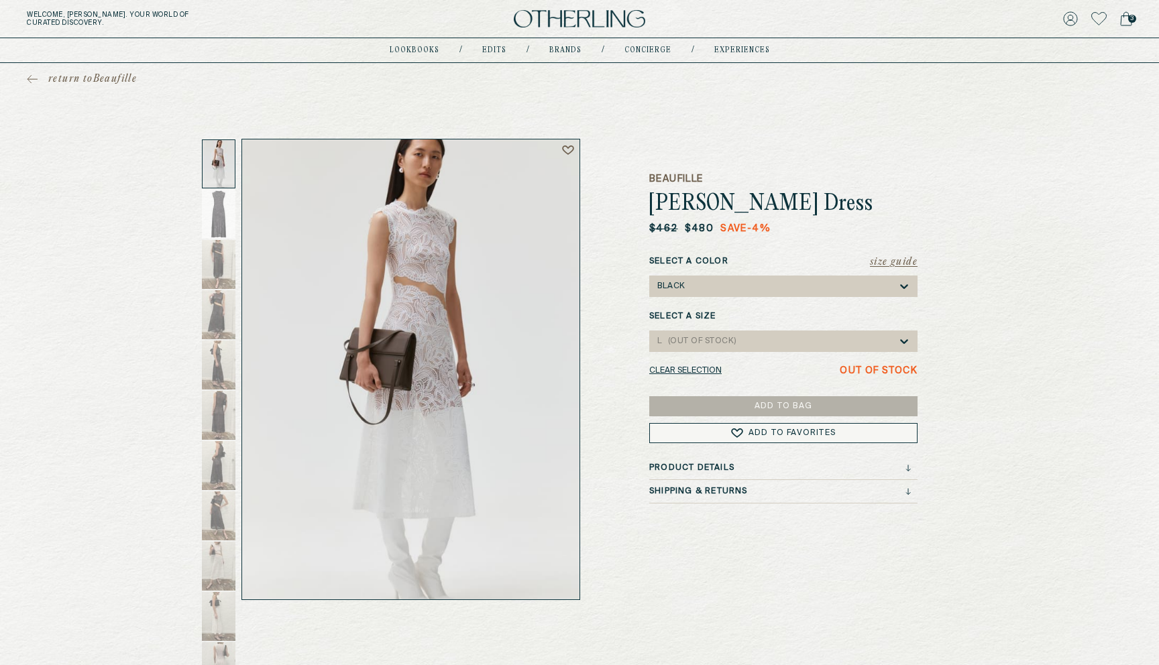
click at [724, 340] on span "(Out of Stock)" at bounding box center [702, 341] width 68 height 8
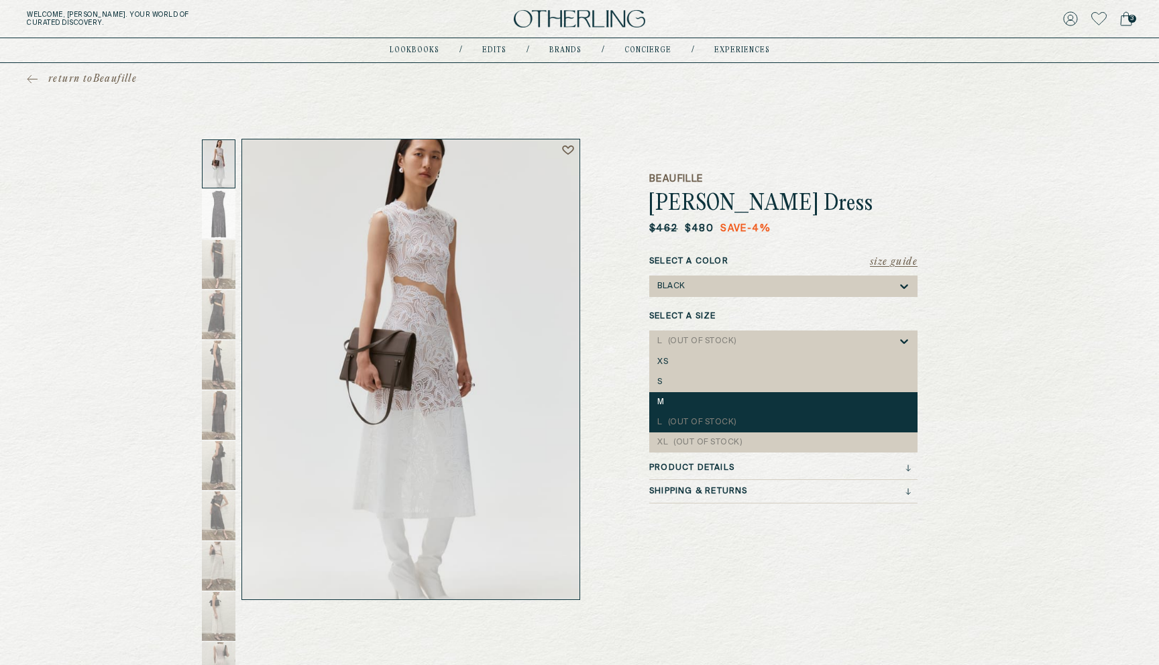
click at [681, 401] on div "M" at bounding box center [783, 402] width 252 height 9
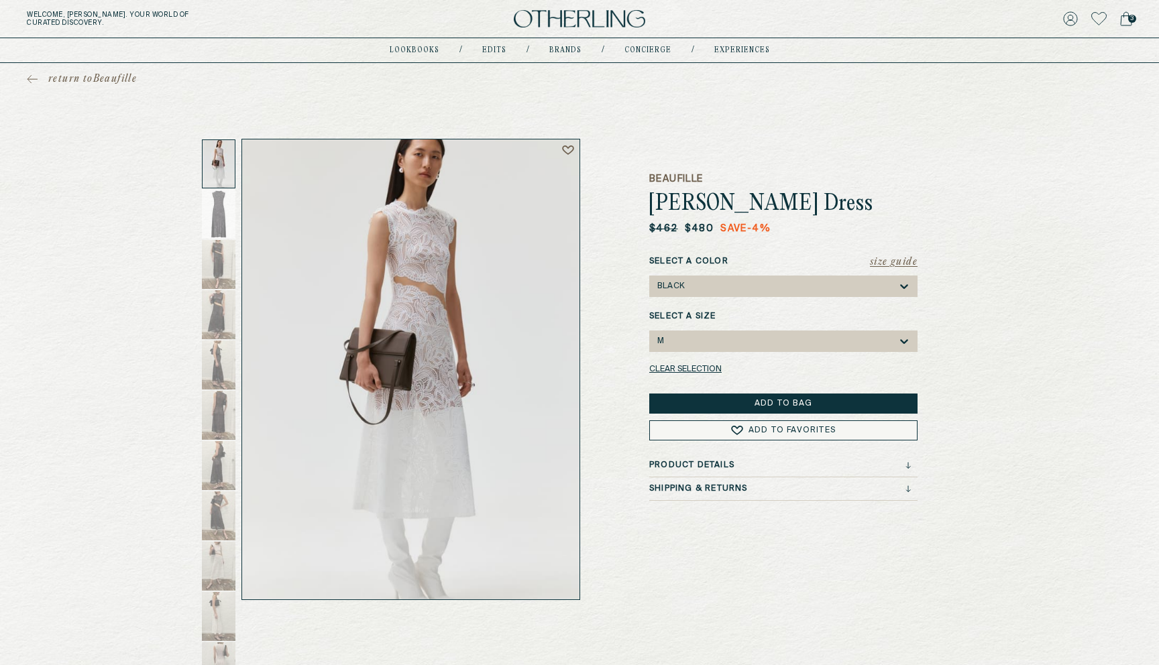
click at [718, 345] on div "M" at bounding box center [776, 341] width 241 height 21
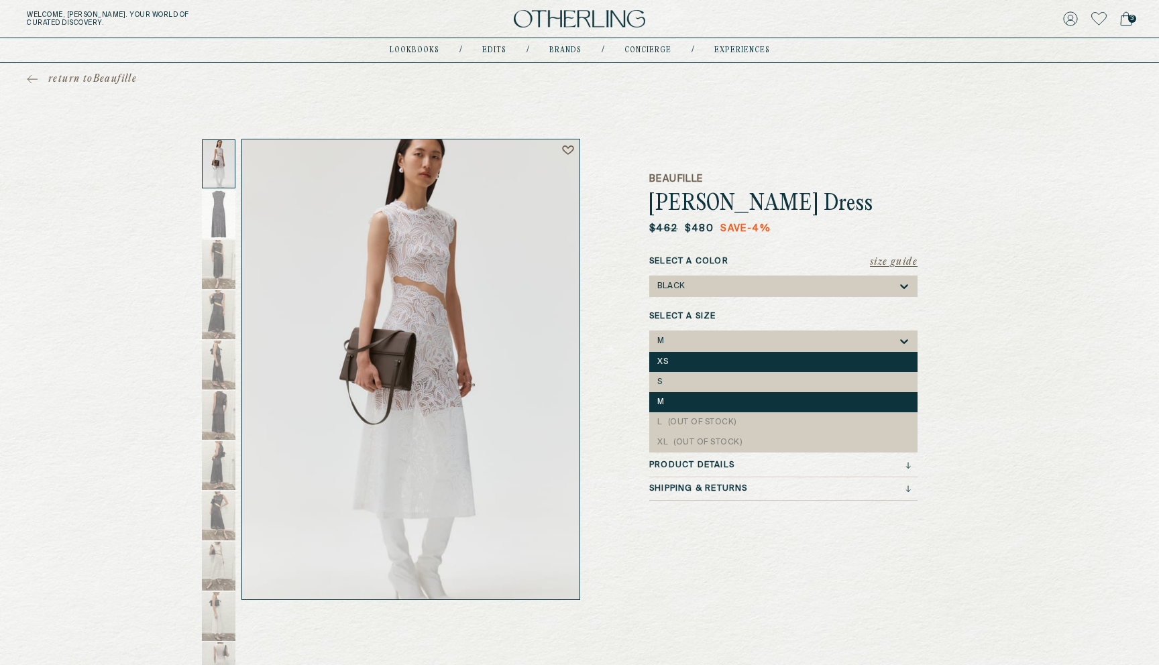
click at [689, 366] on div "XS" at bounding box center [783, 362] width 252 height 9
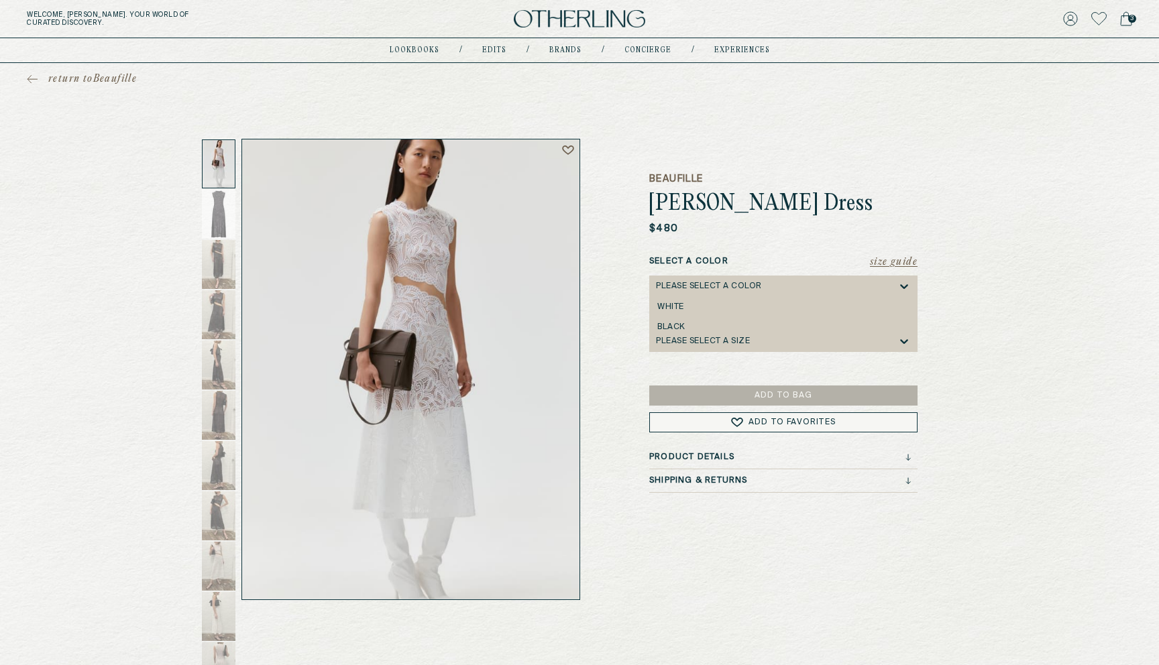
click at [727, 292] on div "Please select a Color" at bounding box center [776, 286] width 241 height 21
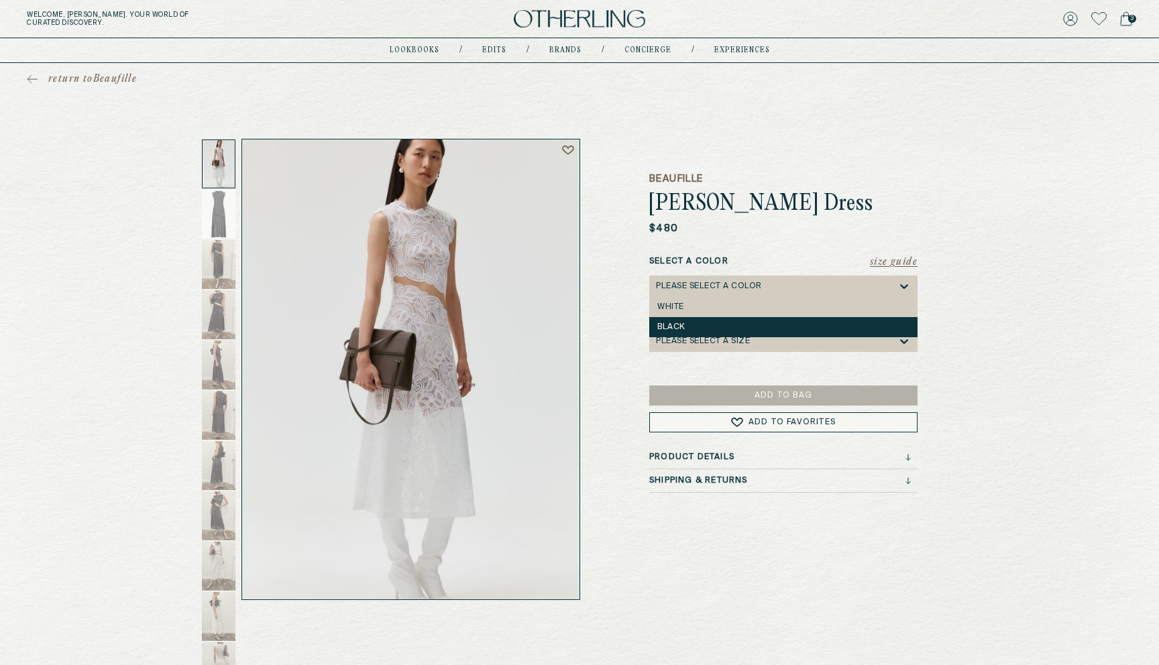
click at [692, 322] on div "Black" at bounding box center [783, 327] width 268 height 20
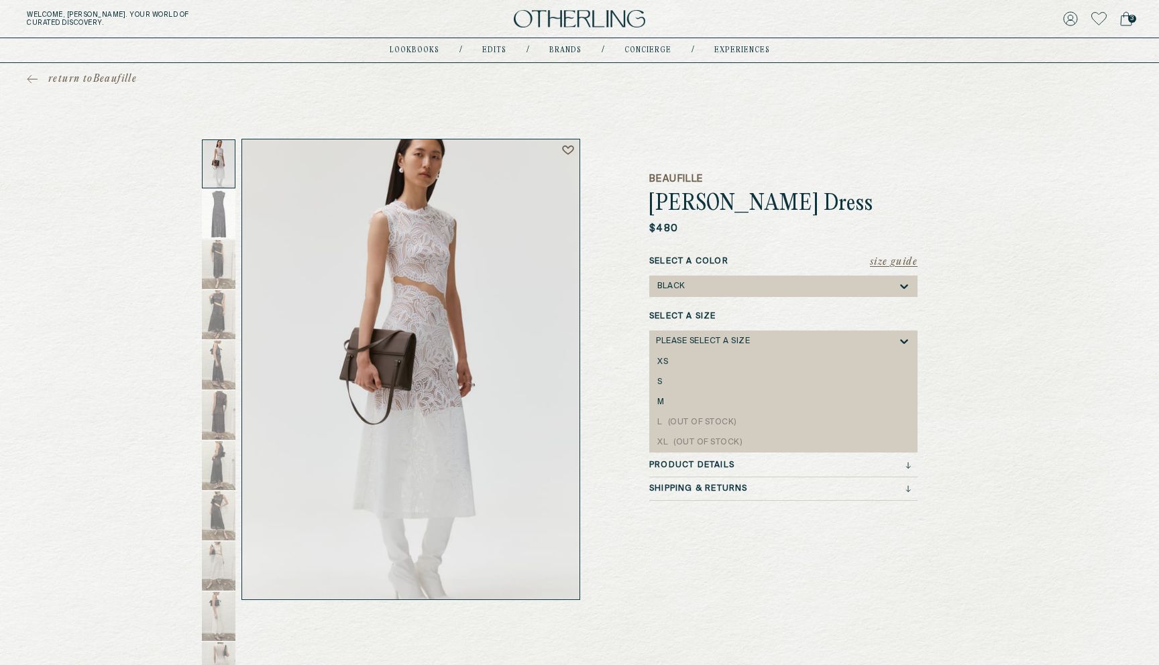
click at [675, 338] on div "Please select a Size" at bounding box center [703, 341] width 94 height 9
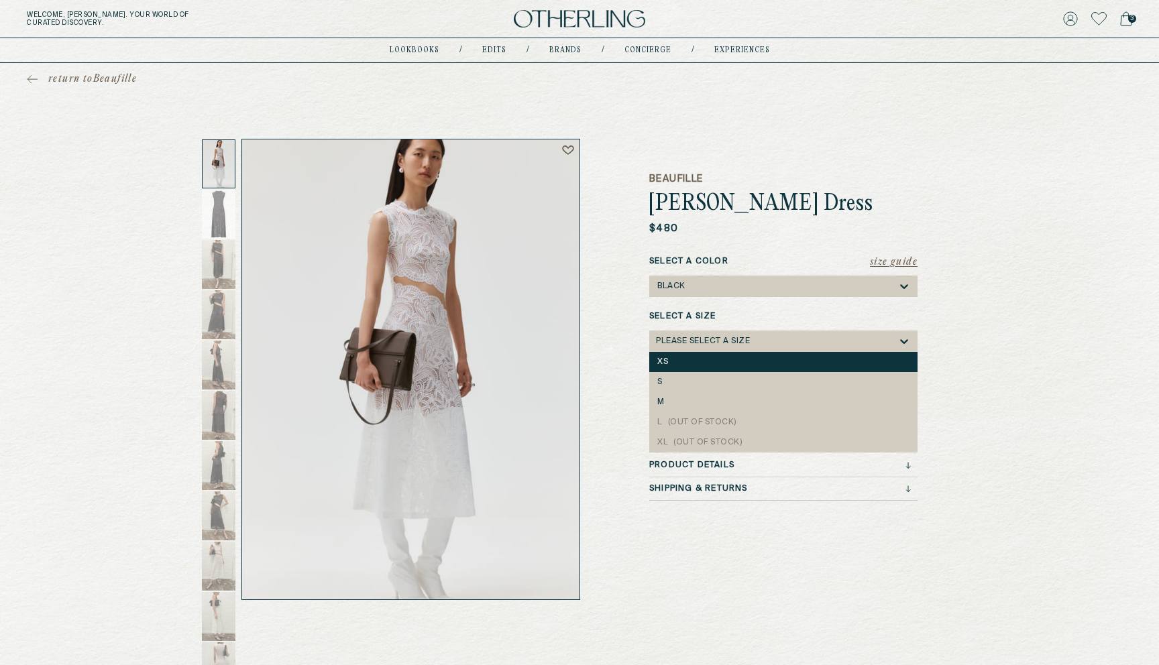
click at [670, 364] on div "XS" at bounding box center [783, 362] width 252 height 9
click at [681, 342] on div "XS" at bounding box center [776, 341] width 241 height 21
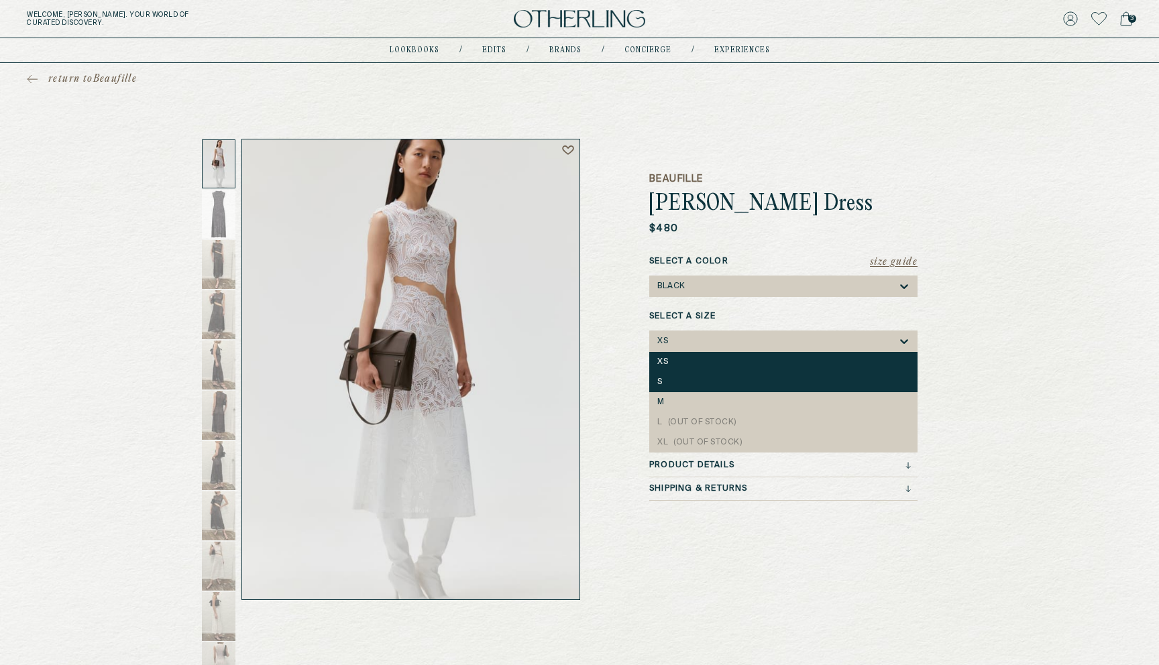
click at [675, 375] on div "S" at bounding box center [783, 382] width 268 height 20
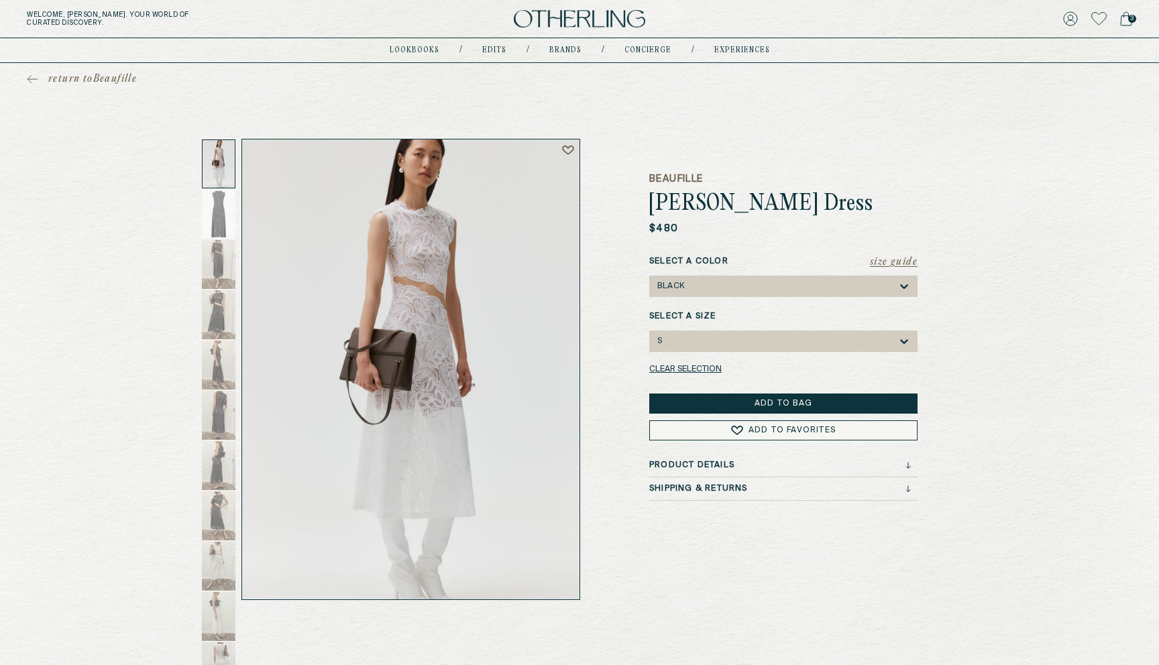
click at [679, 347] on div "S" at bounding box center [776, 341] width 241 height 21
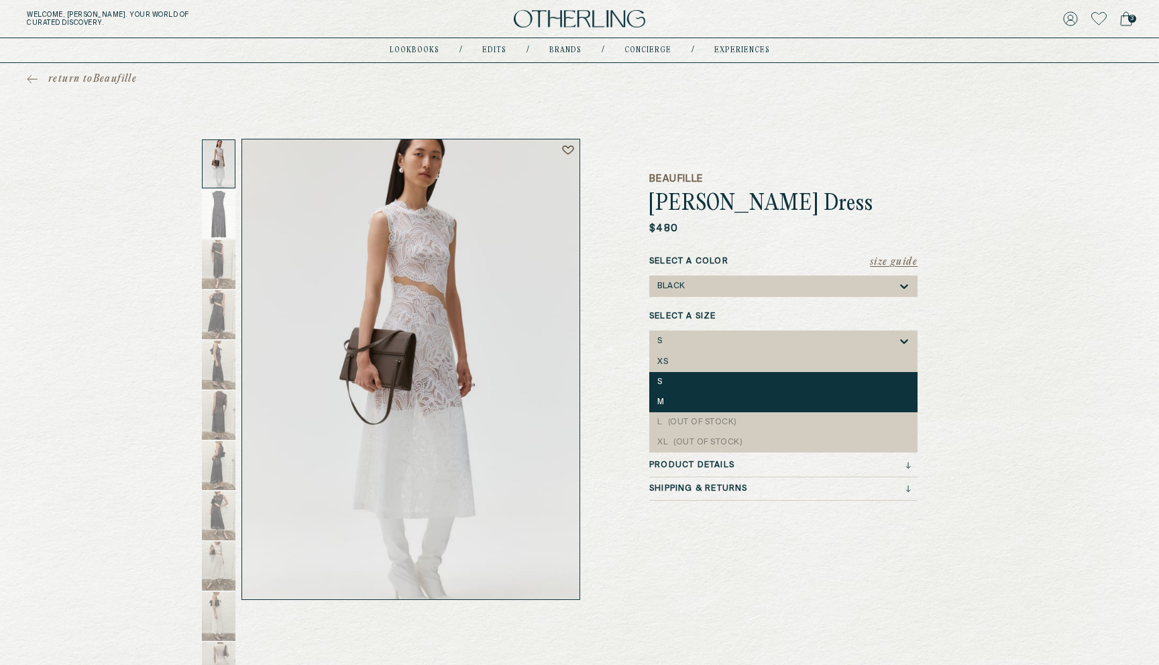
click at [666, 400] on div "M" at bounding box center [783, 402] width 252 height 9
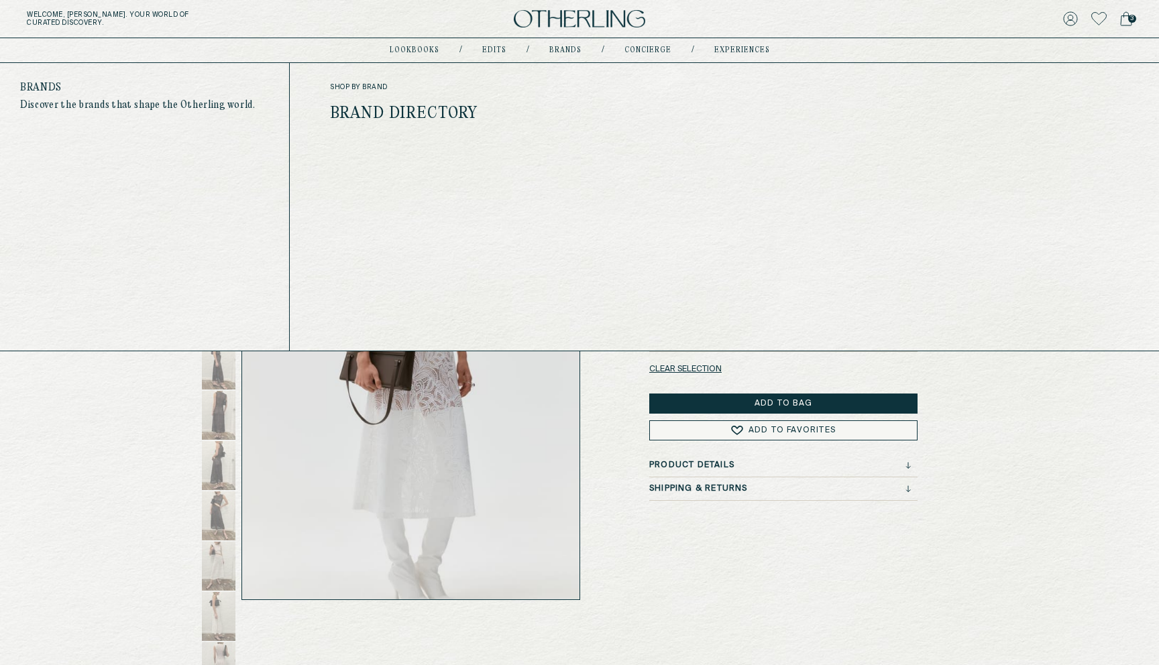
click at [448, 110] on link "Brand Directory" at bounding box center [404, 113] width 148 height 17
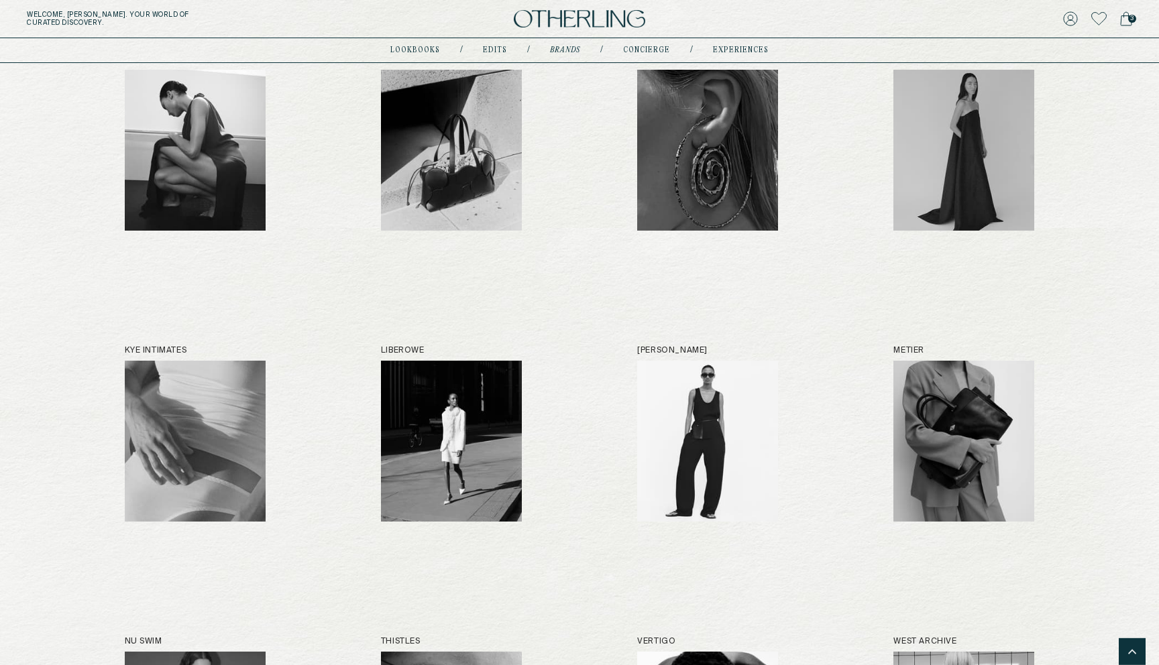
scroll to position [952, 0]
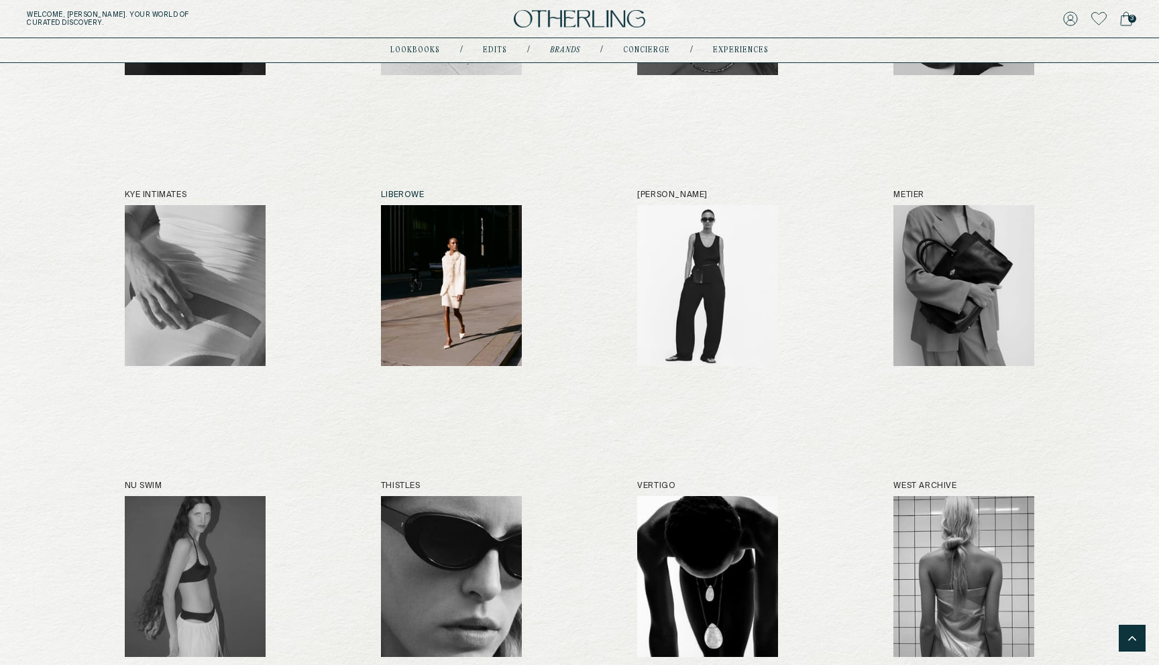
click at [494, 282] on img at bounding box center [451, 285] width 141 height 161
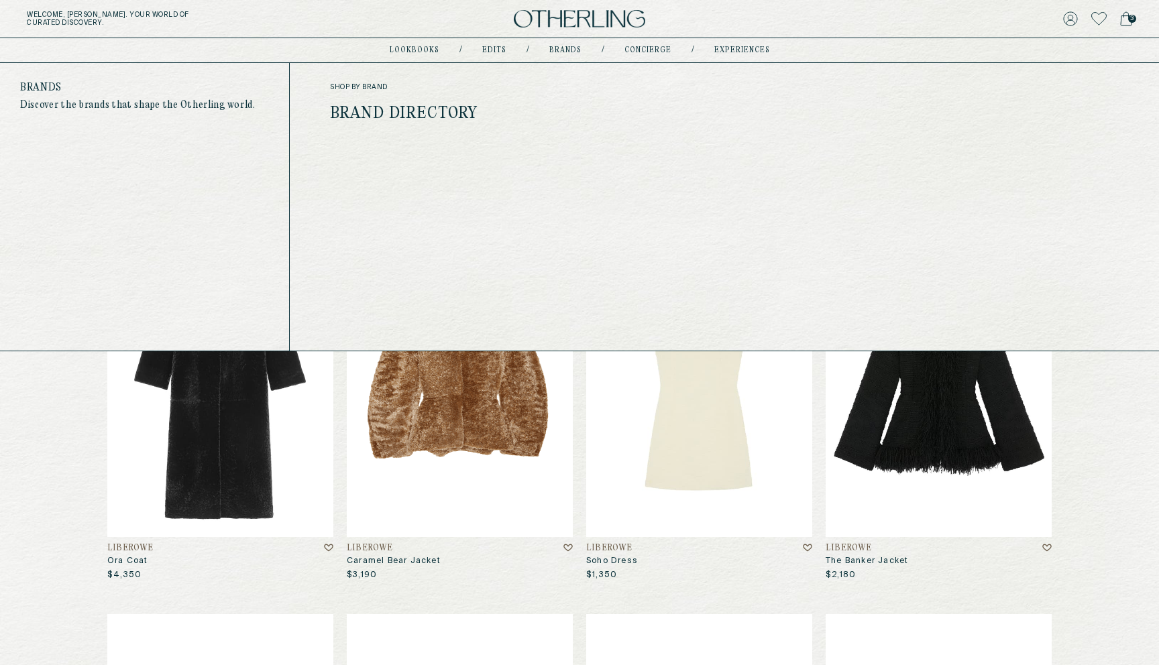
click at [446, 115] on link "Brand Directory" at bounding box center [404, 113] width 148 height 17
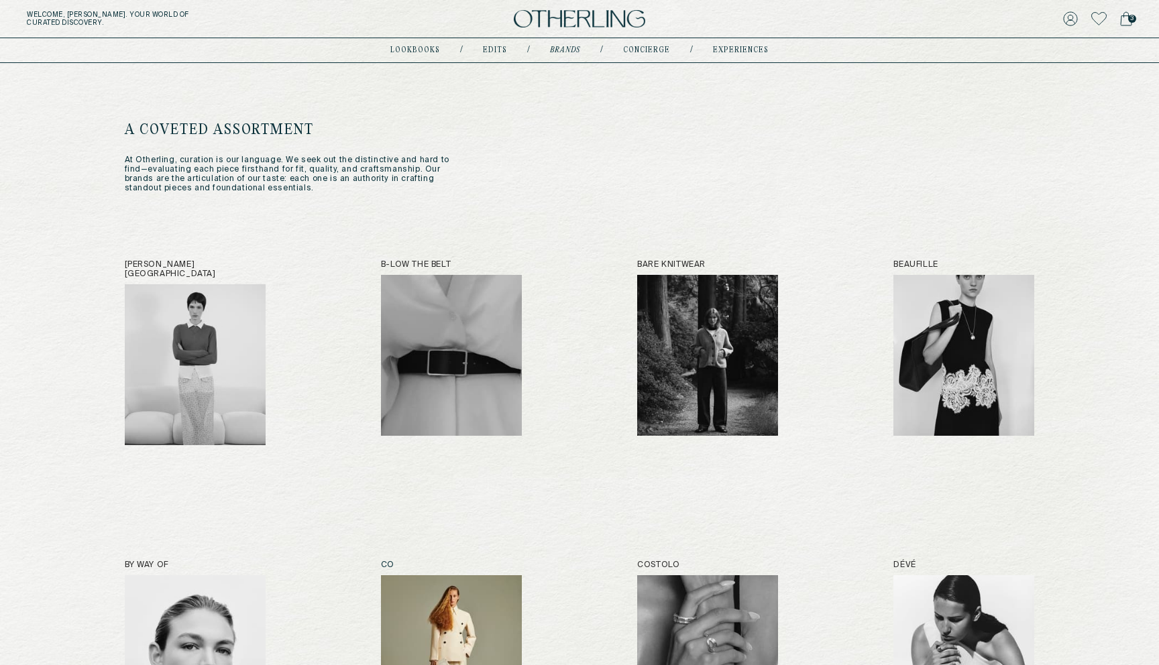
click at [432, 596] on img at bounding box center [451, 656] width 141 height 161
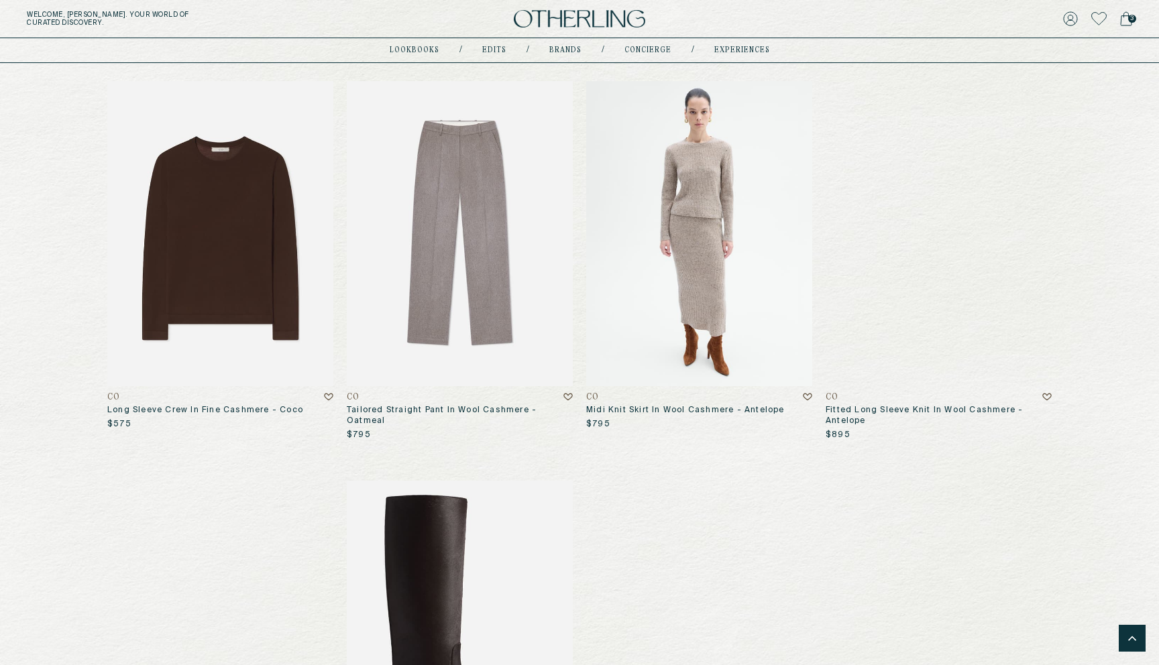
scroll to position [1578, 0]
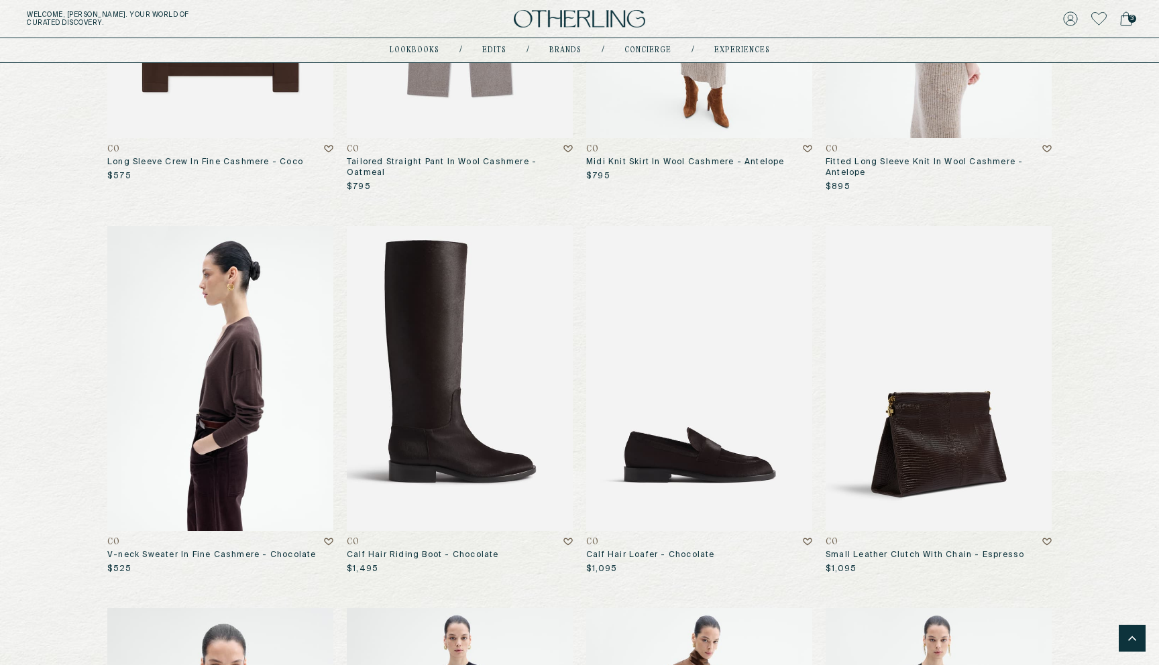
click at [250, 345] on img at bounding box center [220, 378] width 226 height 305
